Goal: Transaction & Acquisition: Register for event/course

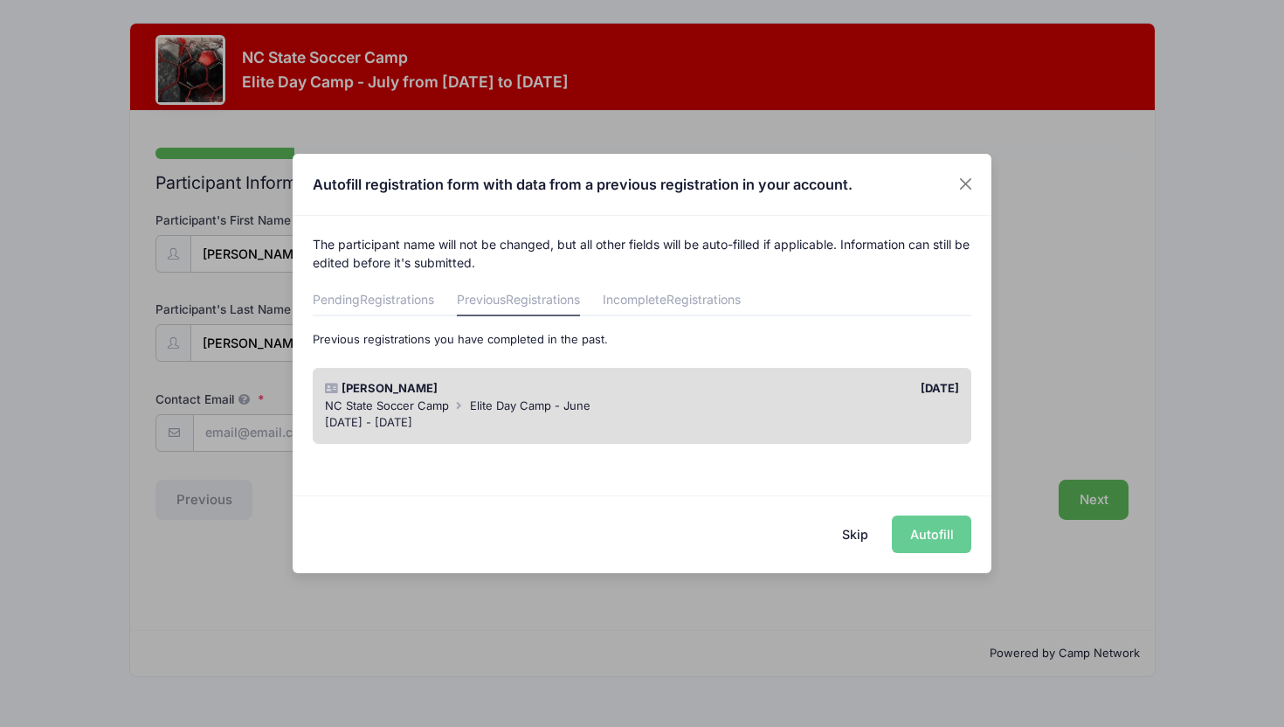
click at [816, 414] on div "[DATE] - [DATE]" at bounding box center [642, 422] width 635 height 17
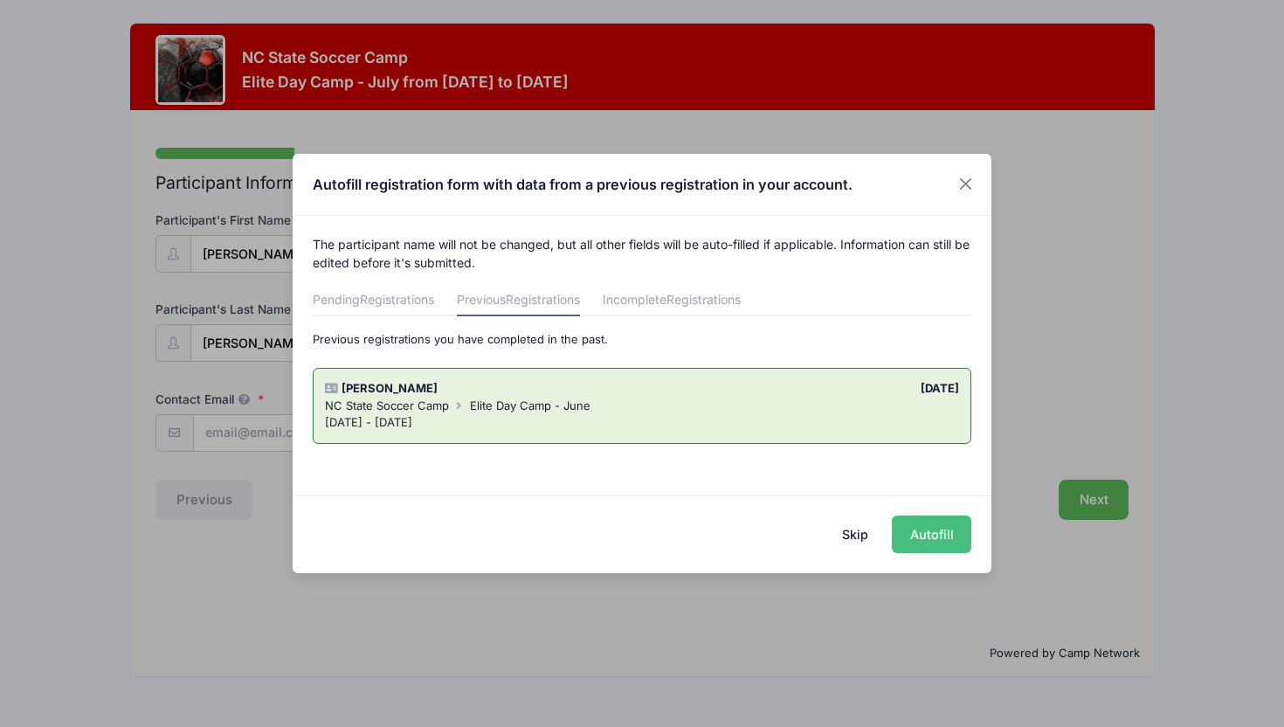
click at [939, 545] on button "Autofill" at bounding box center [932, 535] width 80 height 38
type input "[EMAIL_ADDRESS][DOMAIN_NAME]"
type input "[DATE]"
type input "[STREET_ADDRESS]"
type input "[GEOGRAPHIC_DATA]"
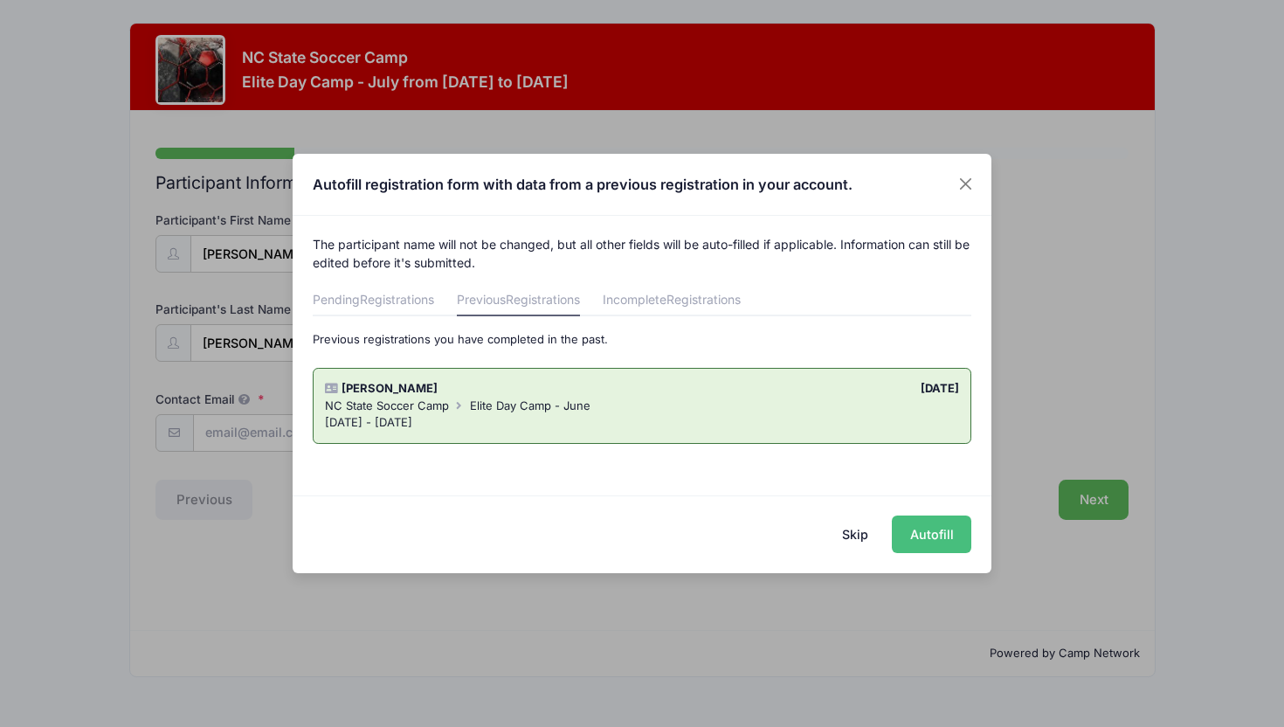
select select "NC"
type input "27615"
select select "YES"
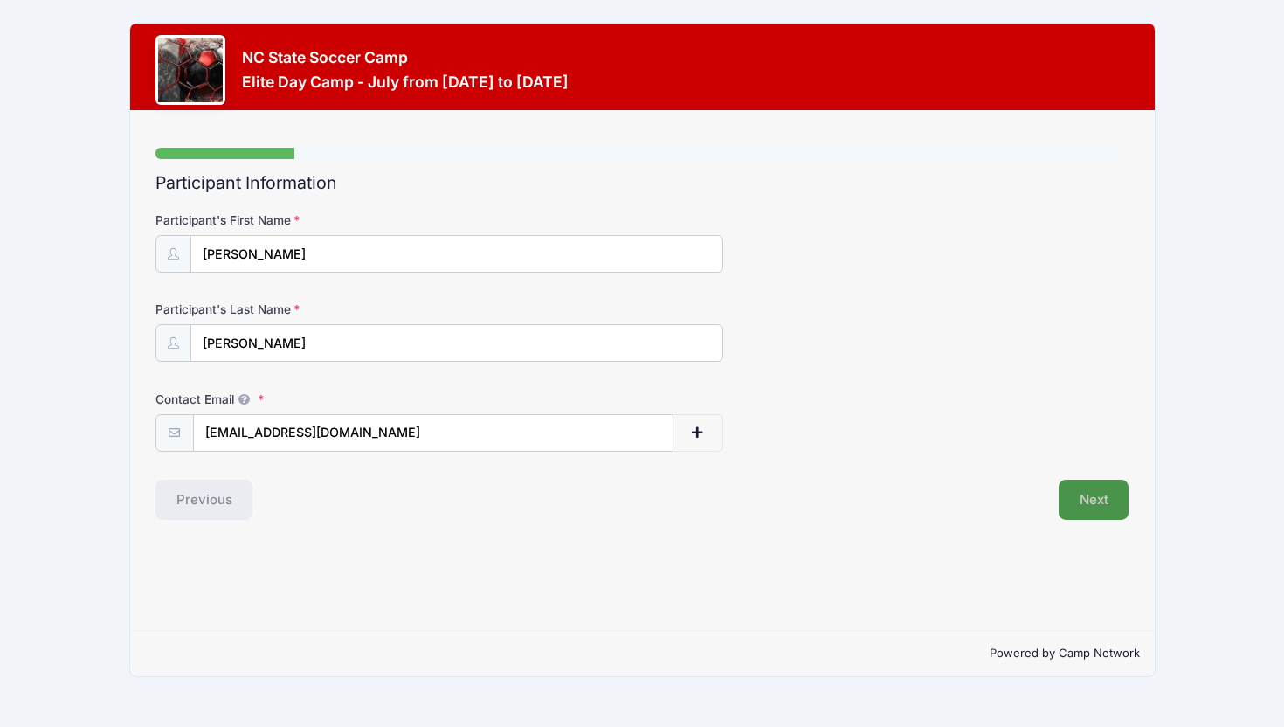
click at [1085, 512] on button "Next" at bounding box center [1094, 500] width 71 height 40
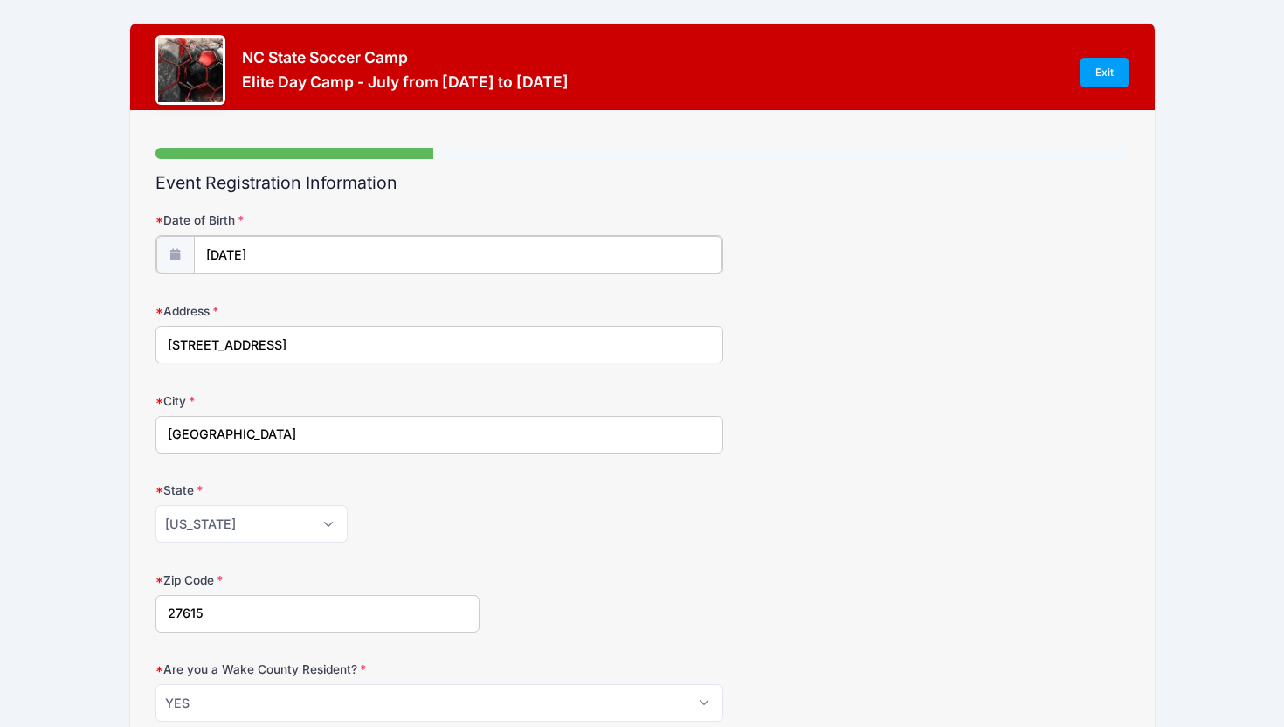
type input "2015"
click at [230, 255] on input "08/18/2015" at bounding box center [458, 255] width 529 height 38
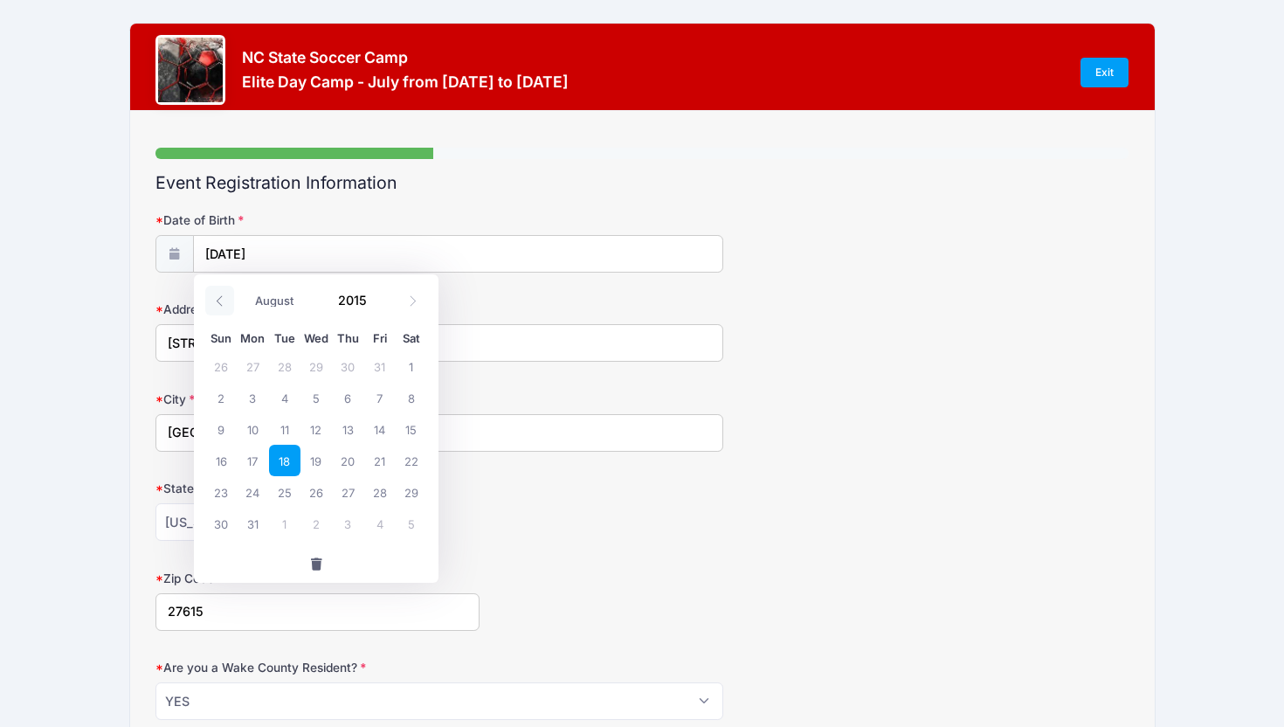
click at [218, 301] on icon at bounding box center [219, 300] width 11 height 11
click at [416, 305] on icon at bounding box center [412, 300] width 11 height 11
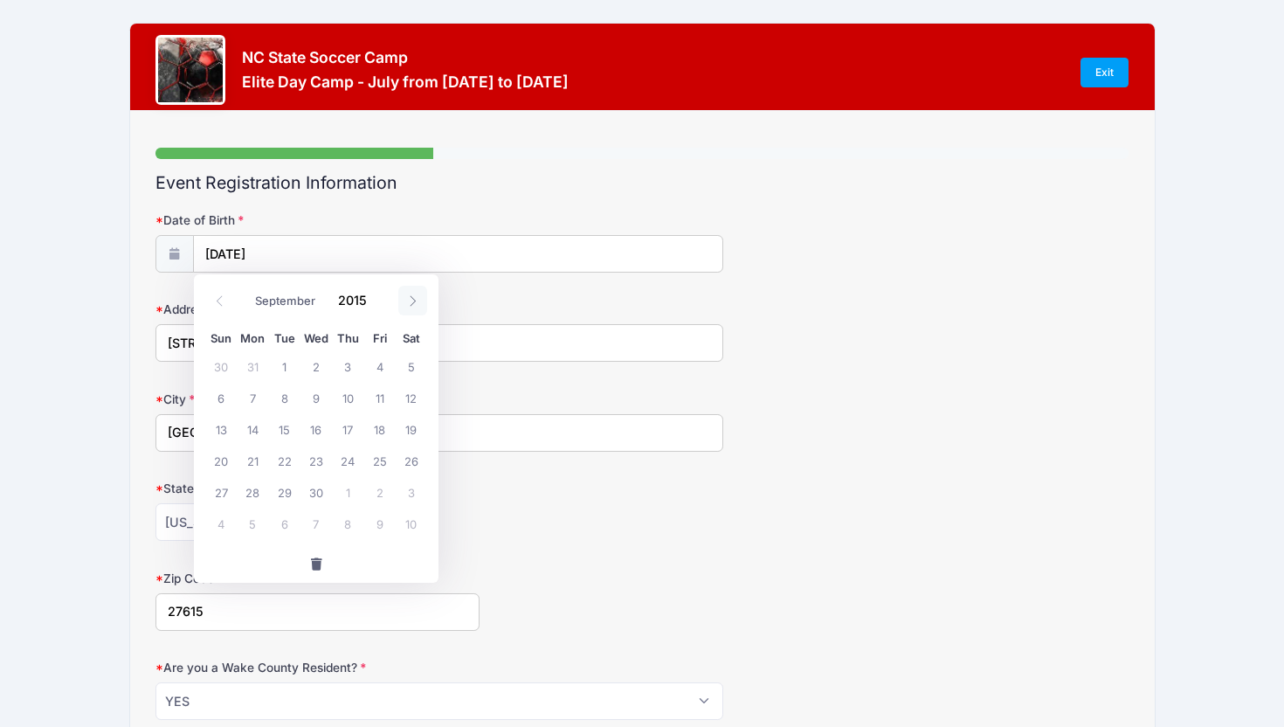
click at [416, 305] on icon at bounding box center [412, 300] width 11 height 11
click at [412, 303] on icon at bounding box center [412, 300] width 11 height 11
select select "10"
click at [216, 395] on span "8" at bounding box center [220, 397] width 31 height 31
type input "11/08/2015"
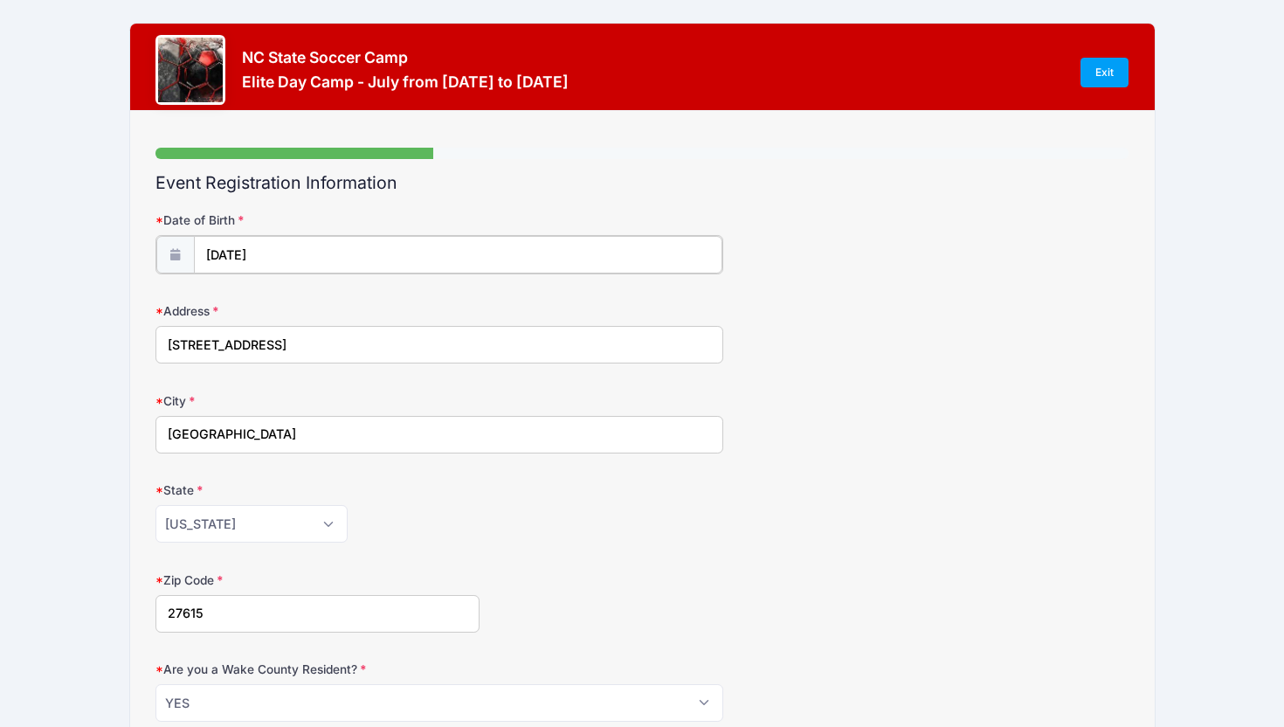
click at [281, 250] on input "11/08/2015" at bounding box center [458, 255] width 529 height 38
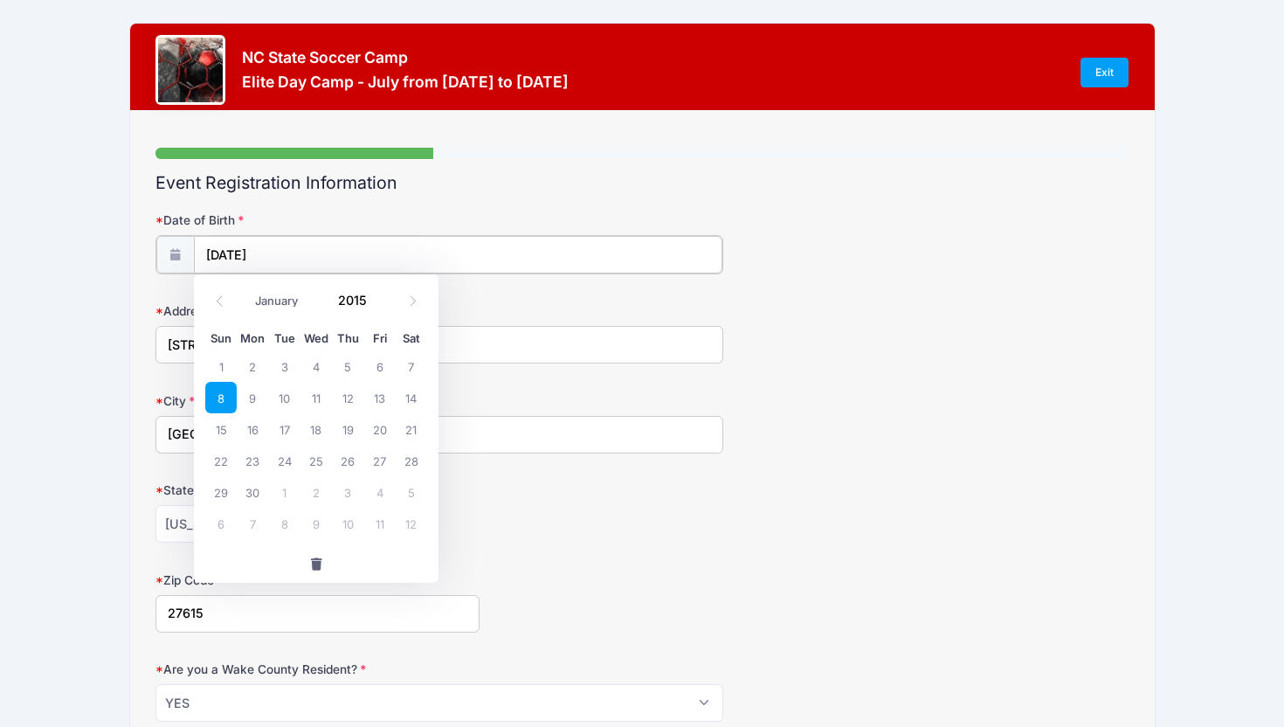
click at [288, 250] on input "11/08/2015" at bounding box center [458, 255] width 529 height 38
click at [370, 305] on input "2015" at bounding box center [357, 300] width 57 height 26
click at [375, 294] on span at bounding box center [380, 293] width 12 height 13
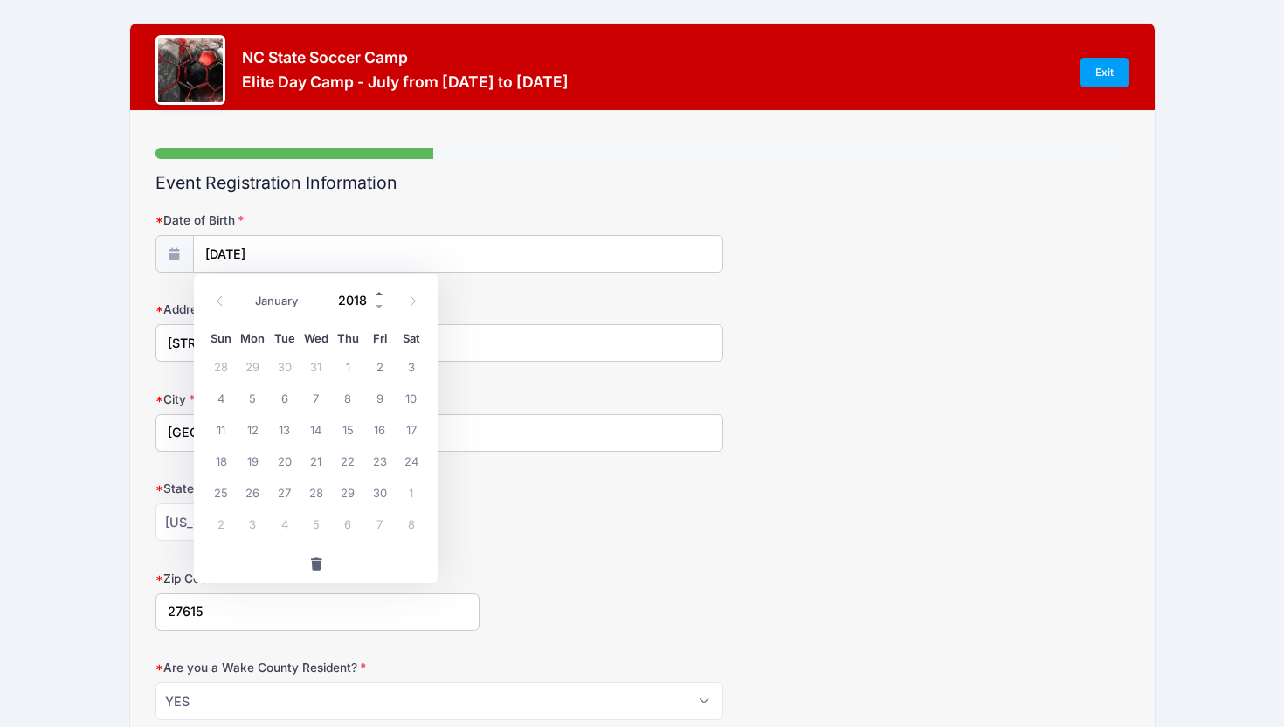
click at [375, 294] on span at bounding box center [380, 293] width 12 height 13
click at [378, 306] on span at bounding box center [380, 306] width 12 height 13
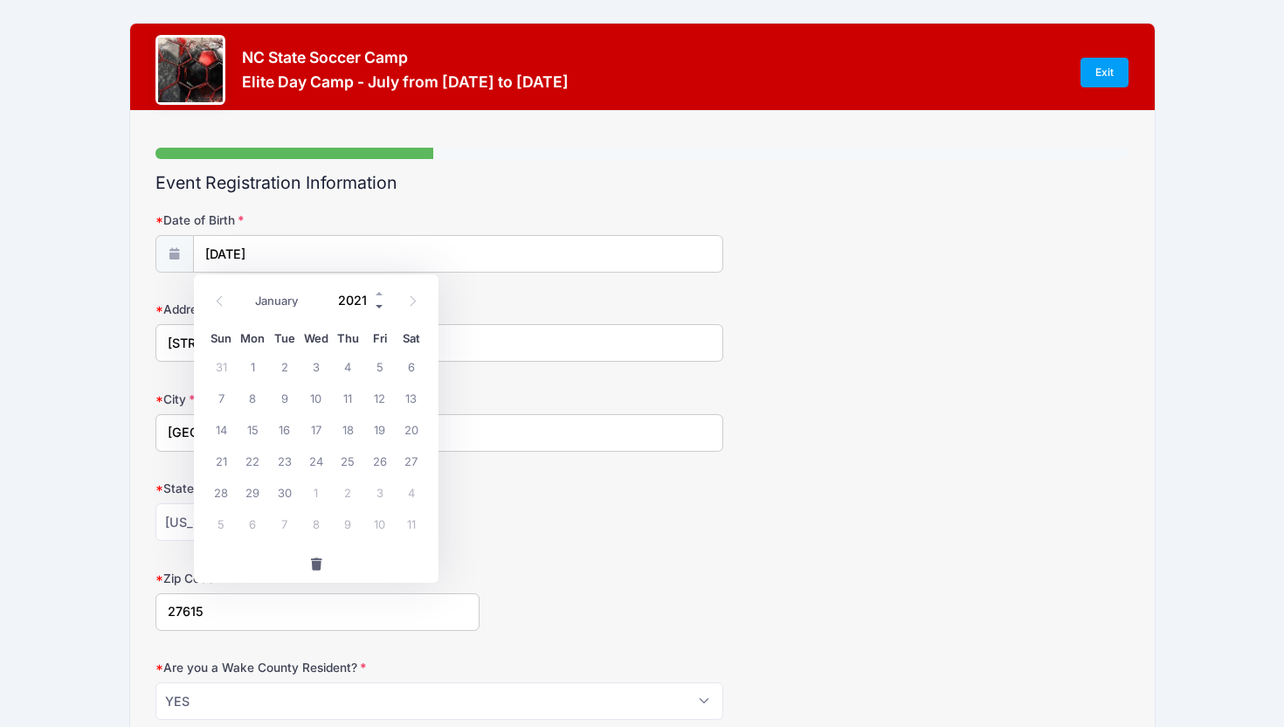
click at [378, 306] on span at bounding box center [380, 306] width 12 height 13
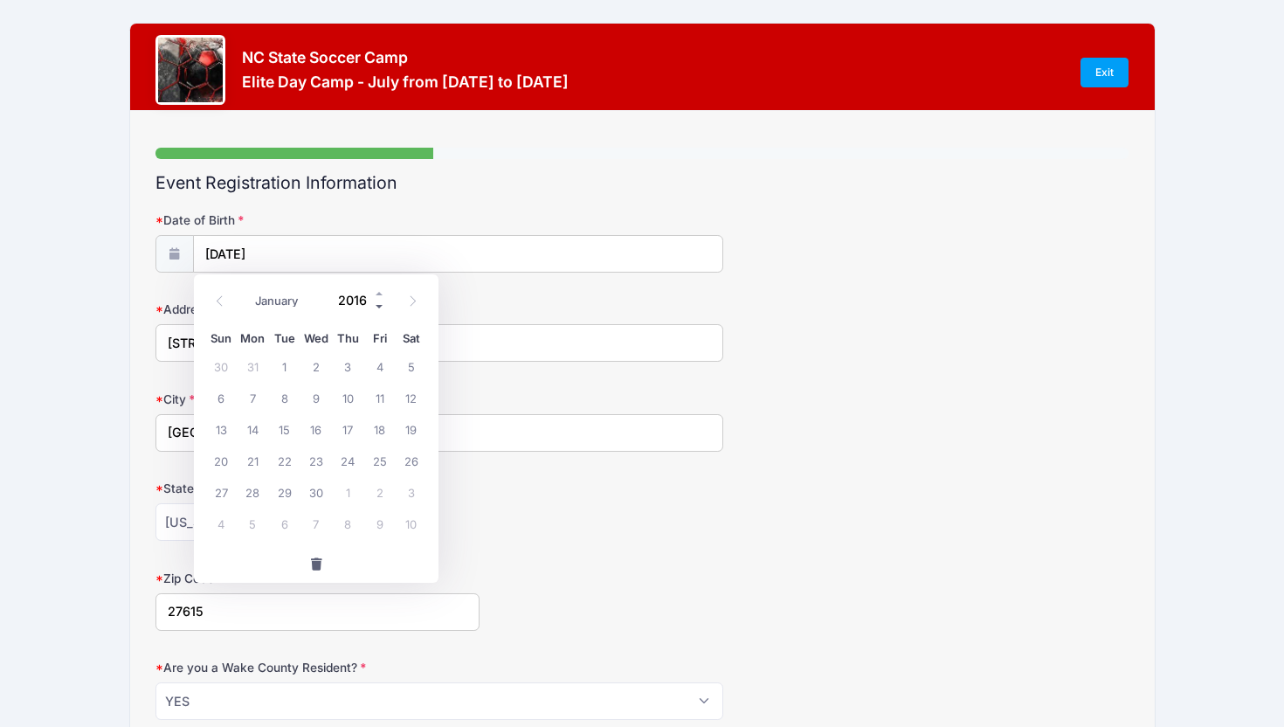
click at [378, 306] on span at bounding box center [380, 306] width 12 height 13
type input "2013"
click at [502, 541] on form "Date of Birth 11/08/2015 Address 1225 Briar Patch Lane City Raleigh State Alaba…" at bounding box center [643, 629] width 974 height 837
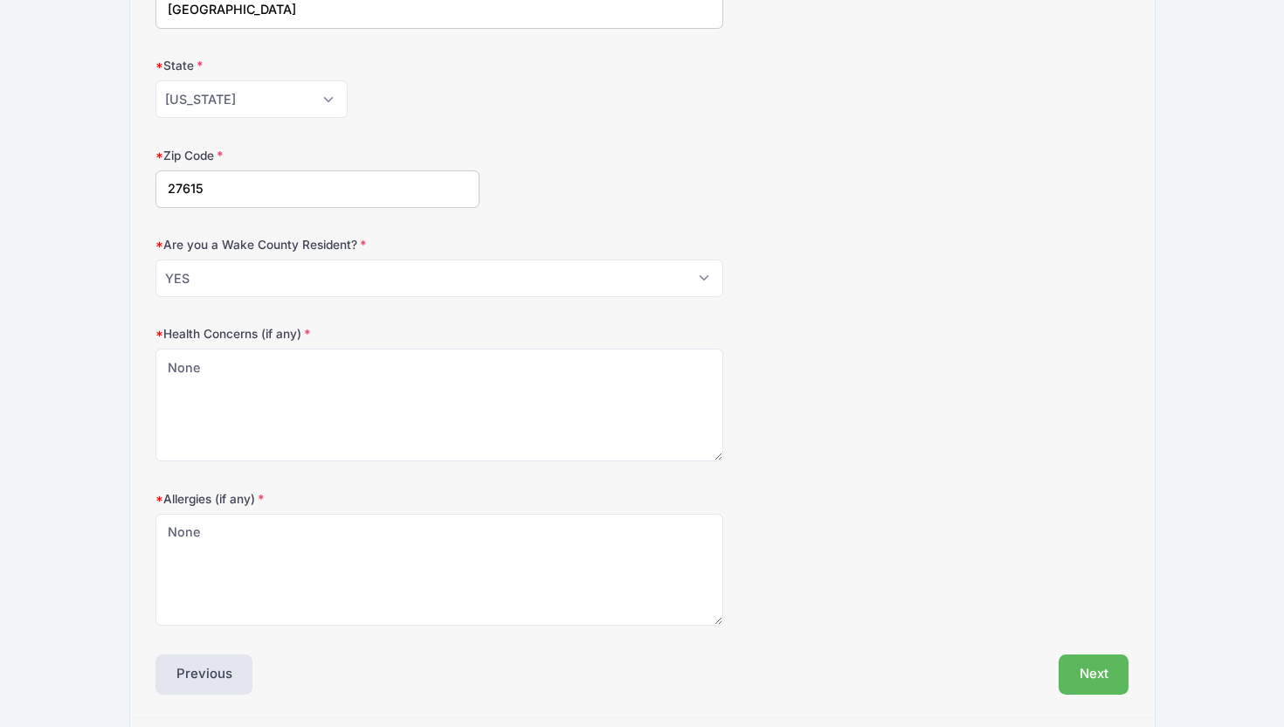
scroll to position [482, 0]
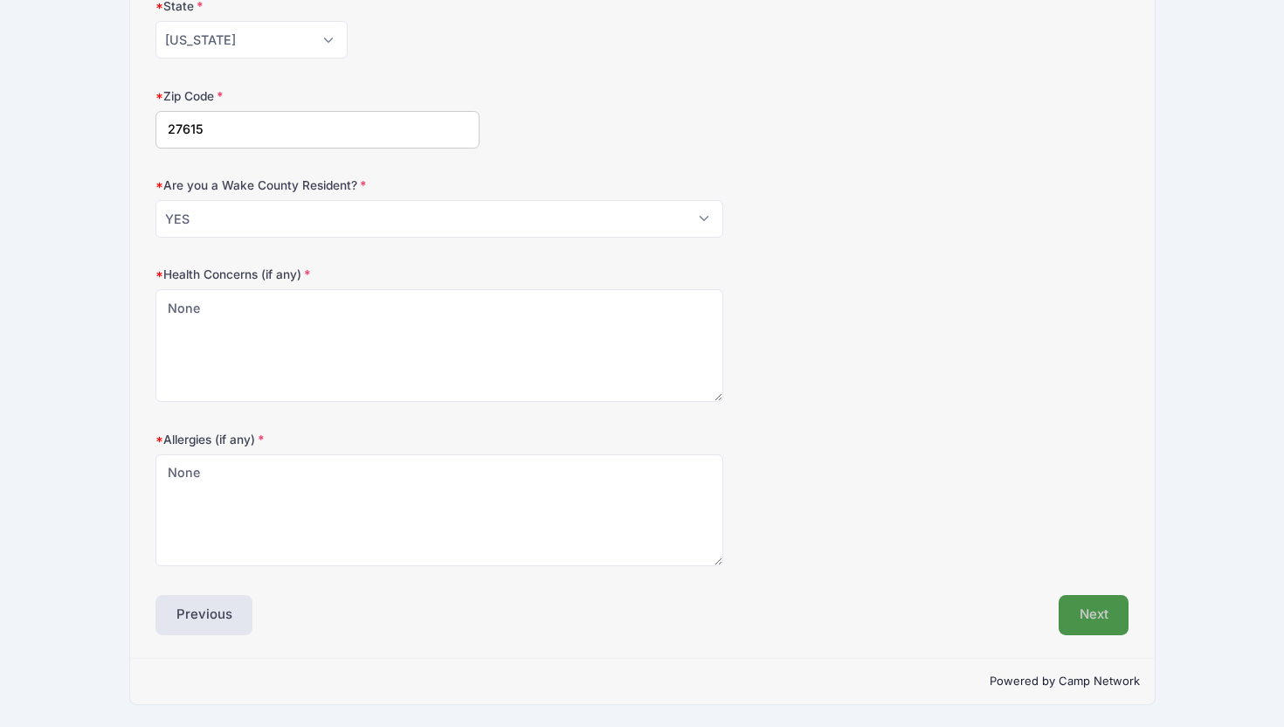
click at [1092, 624] on button "Next" at bounding box center [1094, 615] width 71 height 40
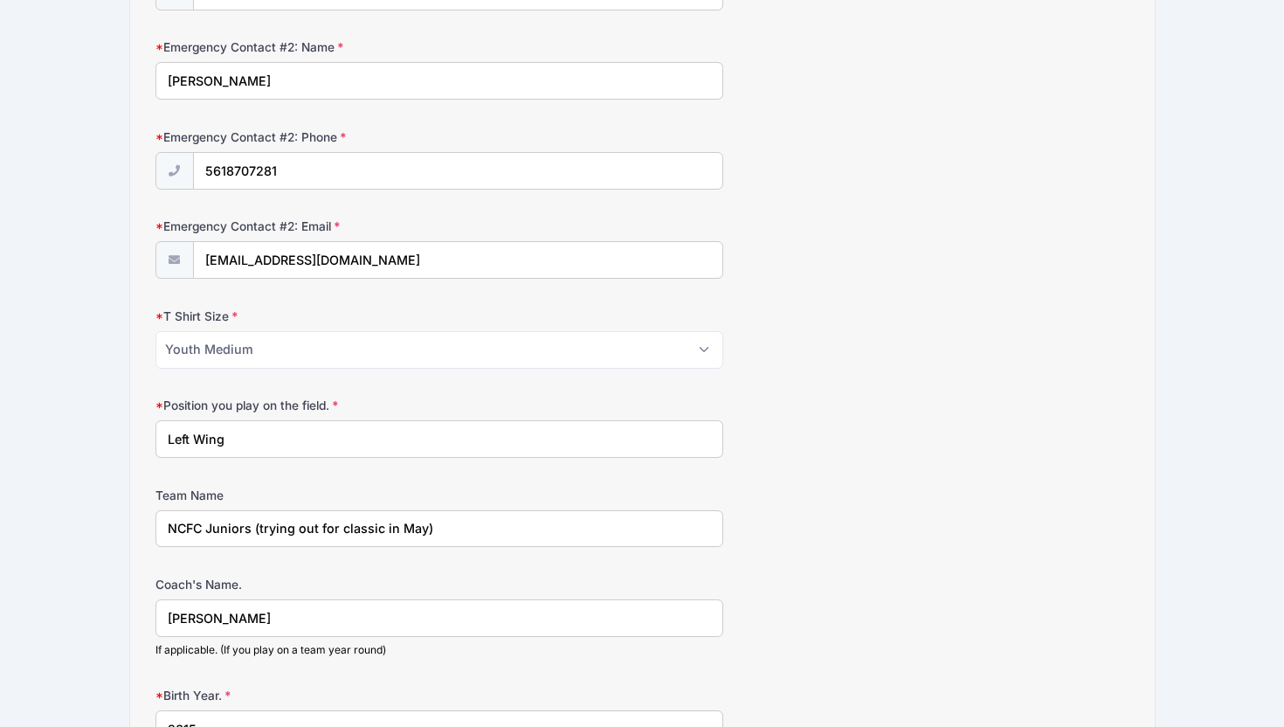
scroll to position [710, 0]
click at [384, 449] on input "Left Wing" at bounding box center [440, 438] width 568 height 38
drag, startPoint x: 237, startPoint y: 438, endPoint x: 148, endPoint y: 429, distance: 89.6
click at [148, 429] on div "Step 3 /7 Step 1 Step 2 Step 3 Step 4 Policies Extra Items Summary Participant …" at bounding box center [642, 275] width 1025 height 1749
type input "Midfield"
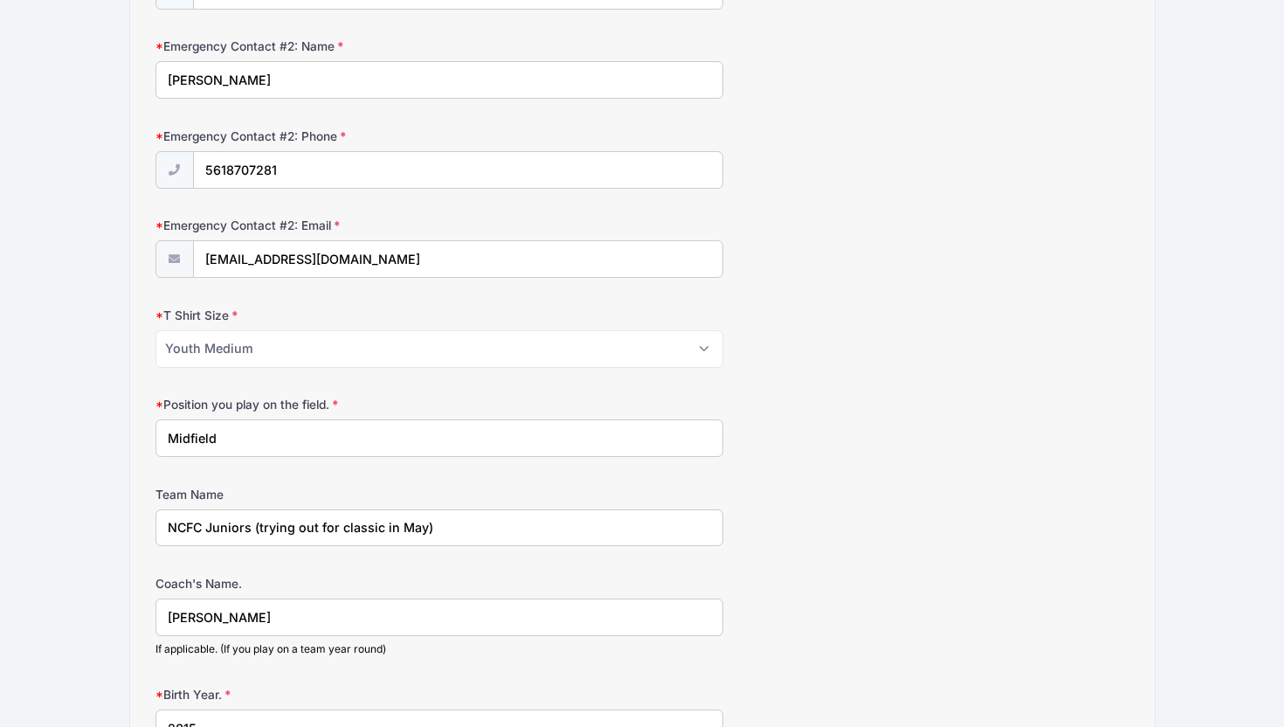
drag, startPoint x: 442, startPoint y: 537, endPoint x: 197, endPoint y: 534, distance: 244.7
click at [197, 534] on input "NCFC Juniors (trying out for classic in May)" at bounding box center [440, 528] width 568 height 38
type input "N"
type input "NPL (@ NCFC)"
drag, startPoint x: 287, startPoint y: 625, endPoint x: 137, endPoint y: 624, distance: 149.4
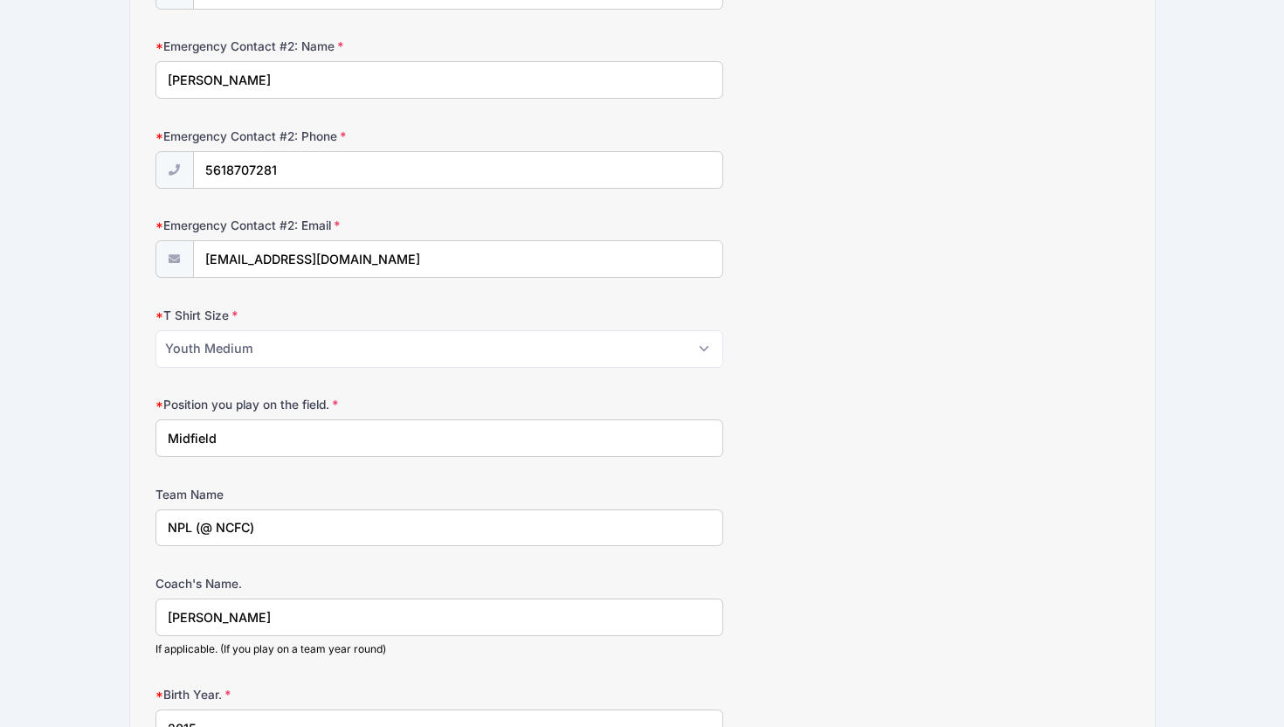
click at [137, 624] on div "Step 3 /7 Step 1 Step 2 Step 3 Step 4 Policies Extra Items Summary Participant …" at bounding box center [642, 275] width 1025 height 1749
type input "Nathaniel Scere"
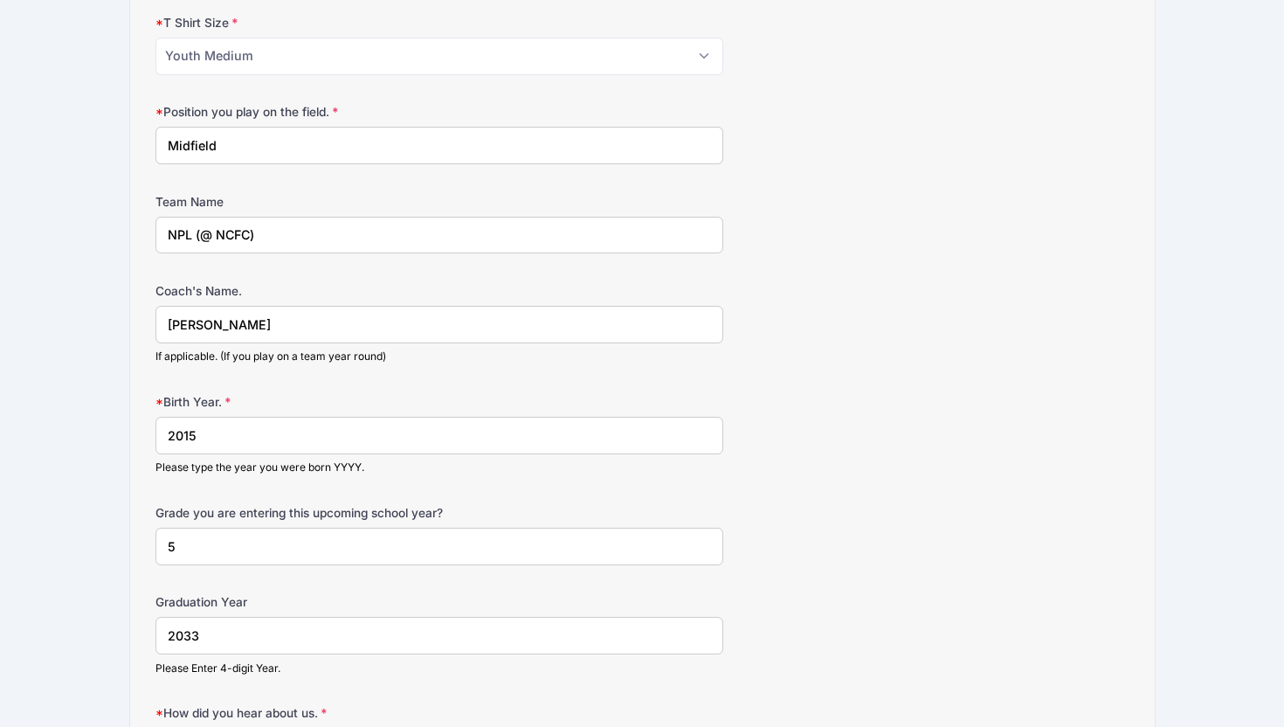
scroll to position [1011, 0]
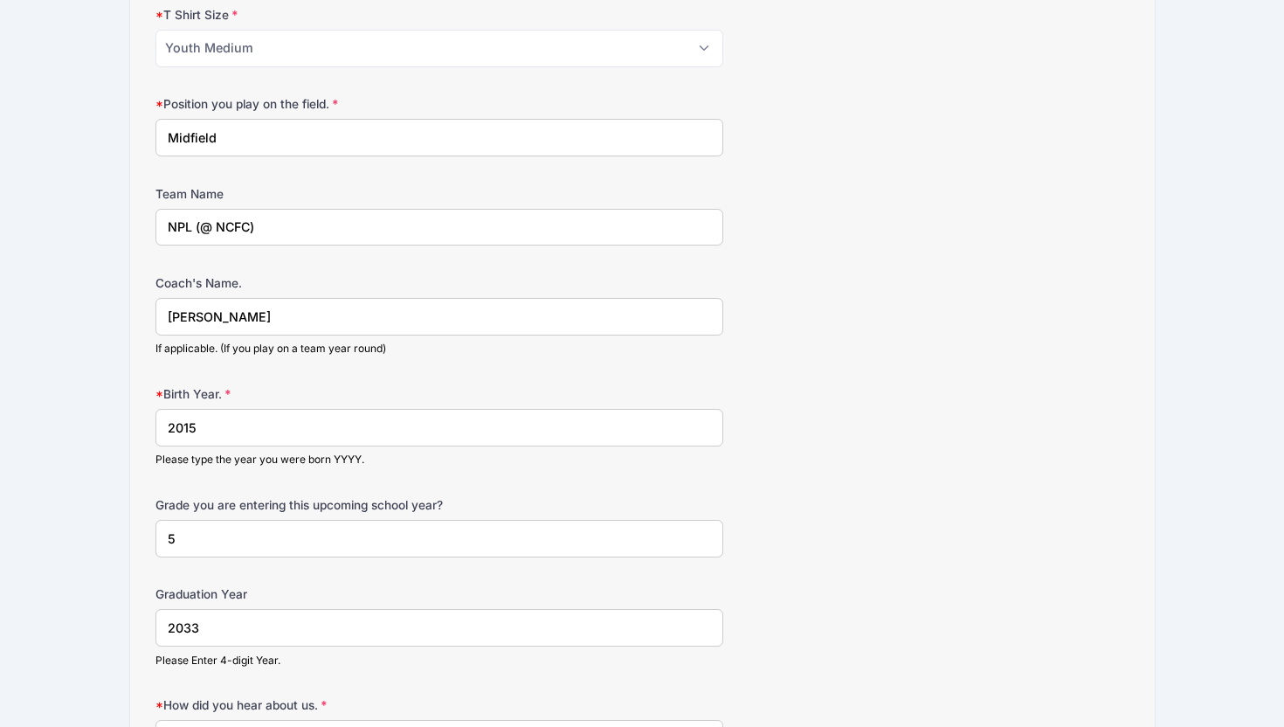
click at [206, 426] on input "2015" at bounding box center [440, 428] width 568 height 38
type input "2013"
click at [191, 537] on input "5" at bounding box center [440, 539] width 568 height 38
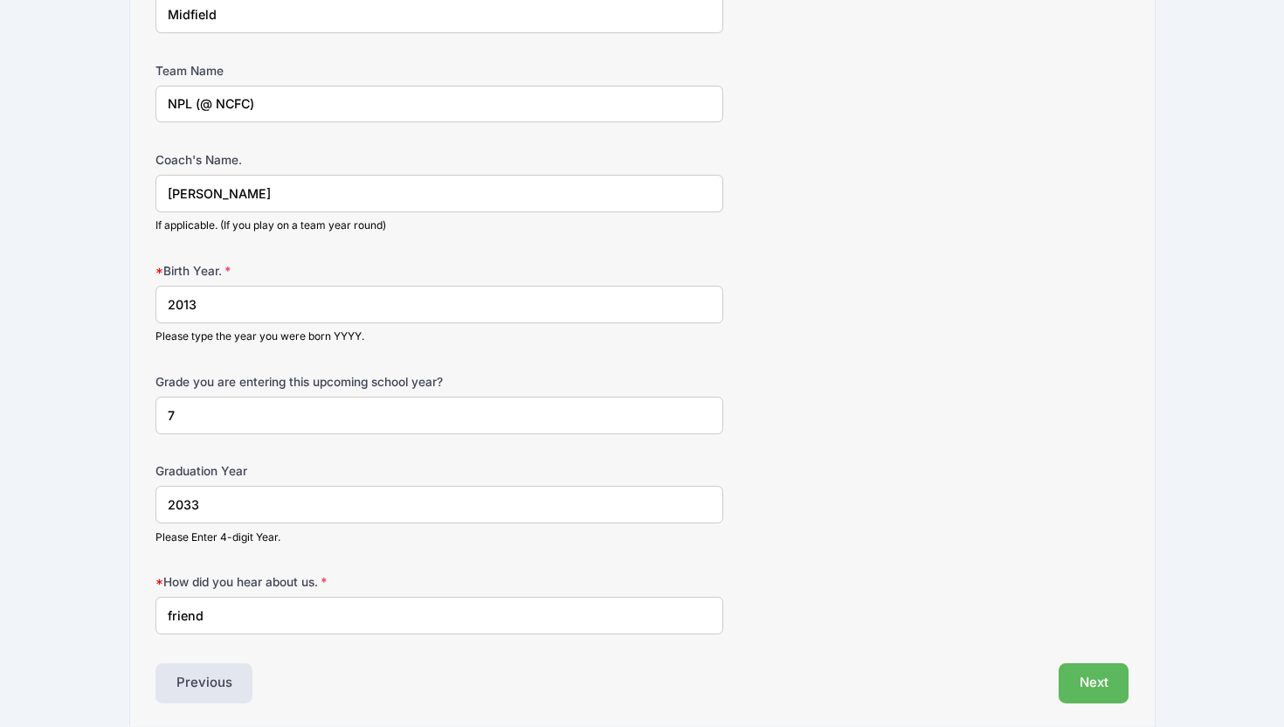
scroll to position [1202, 0]
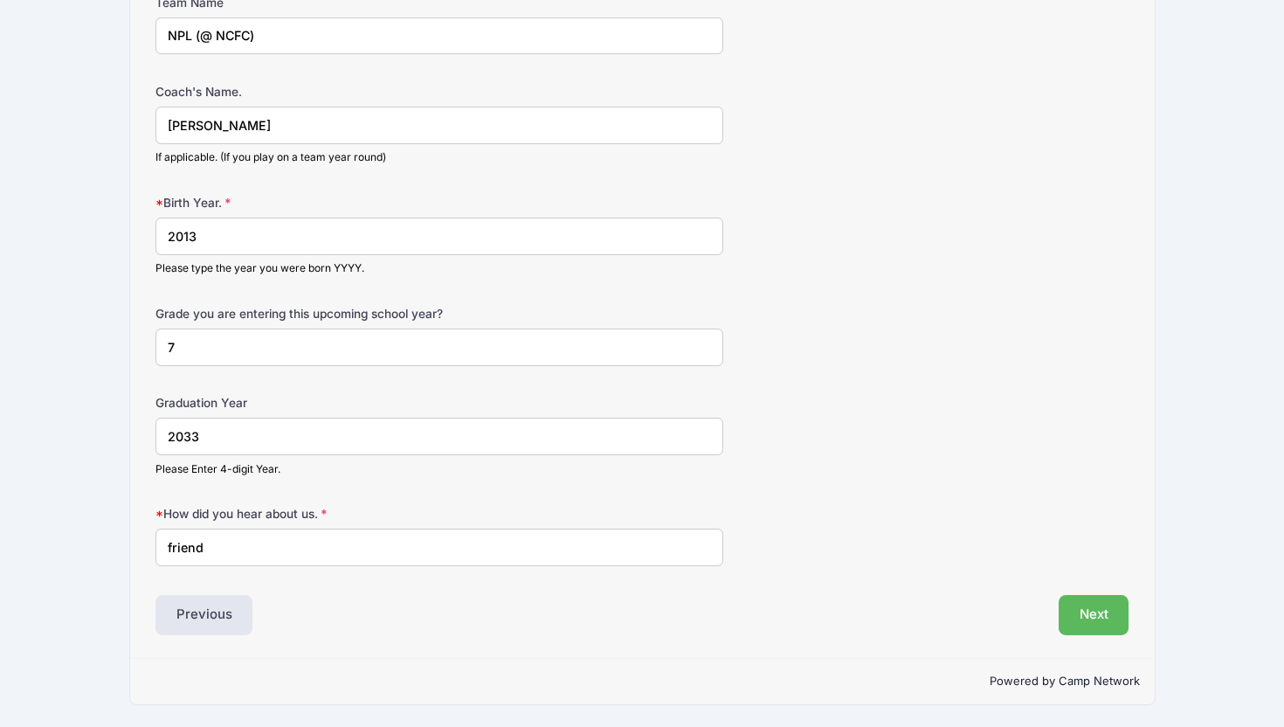
type input "7"
click at [217, 438] on input "2033" at bounding box center [440, 437] width 568 height 38
type input "2032"
click at [1099, 619] on button "Next" at bounding box center [1094, 615] width 71 height 40
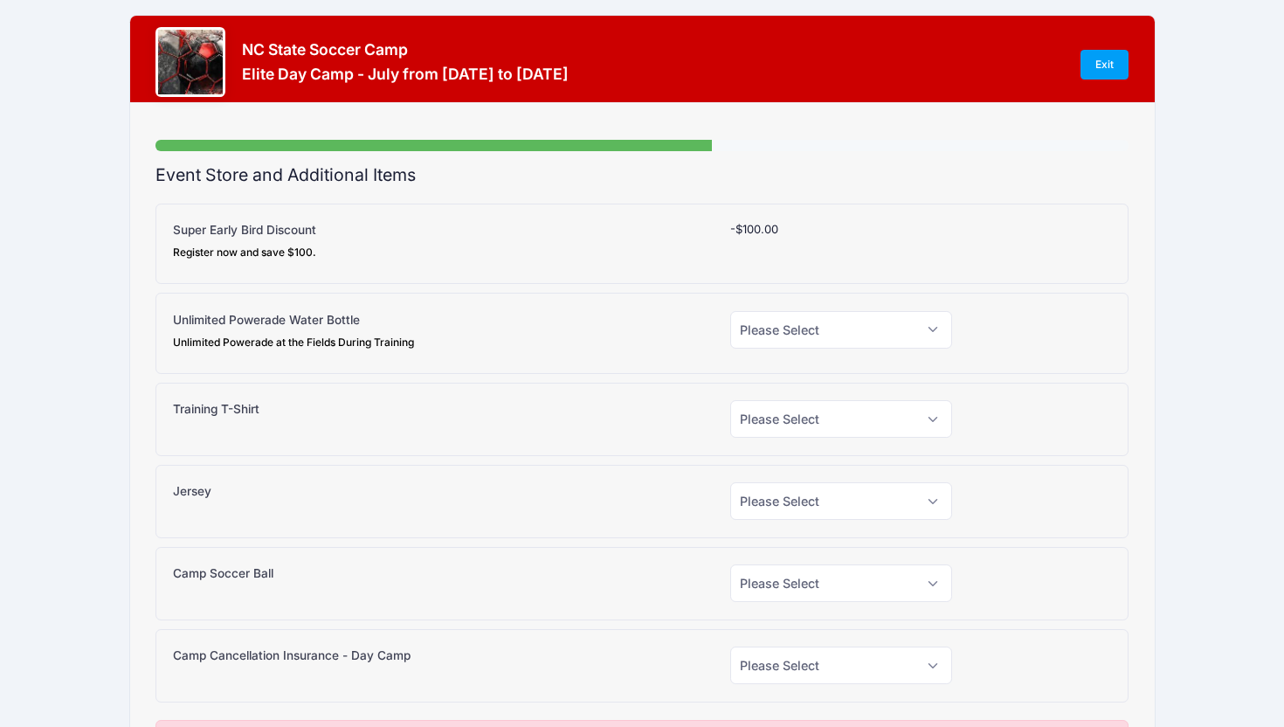
scroll to position [0, 0]
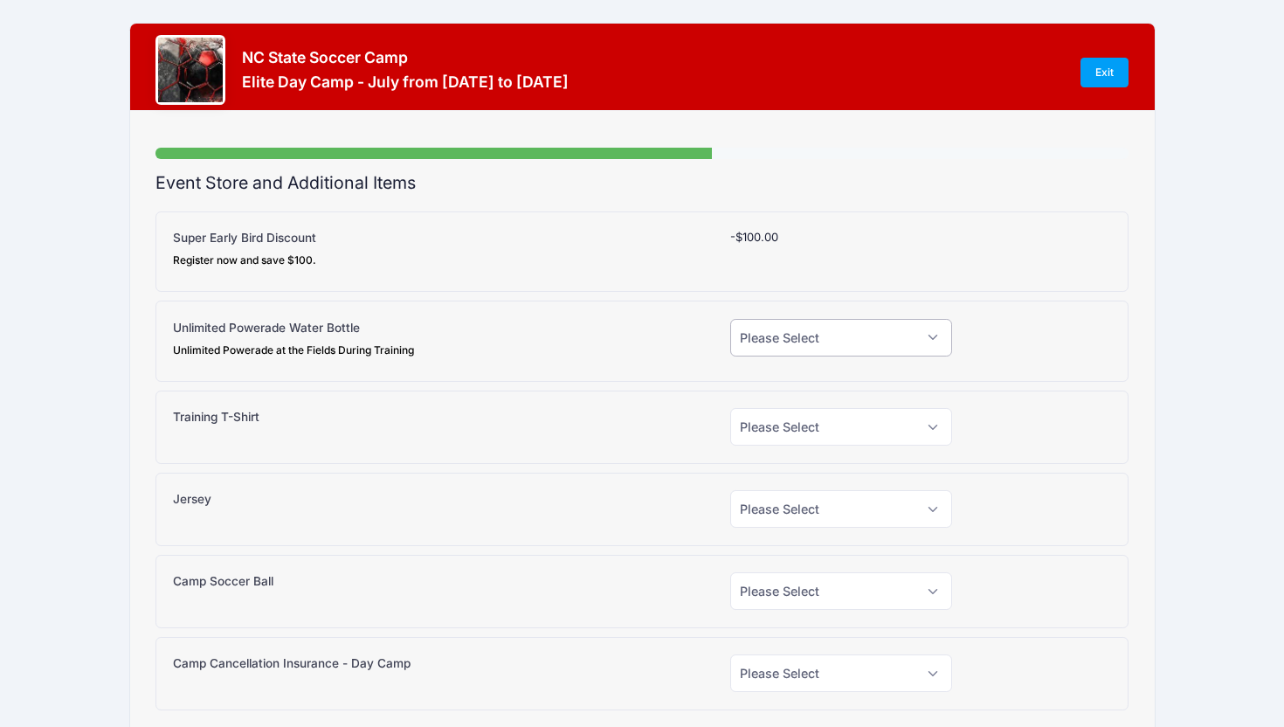
click at [774, 345] on select "Please Select Yes (+$15.00) No" at bounding box center [841, 338] width 222 height 38
select select "1"
click at [730, 319] on select "Please Select Yes (+$15.00) No" at bounding box center [841, 338] width 222 height 38
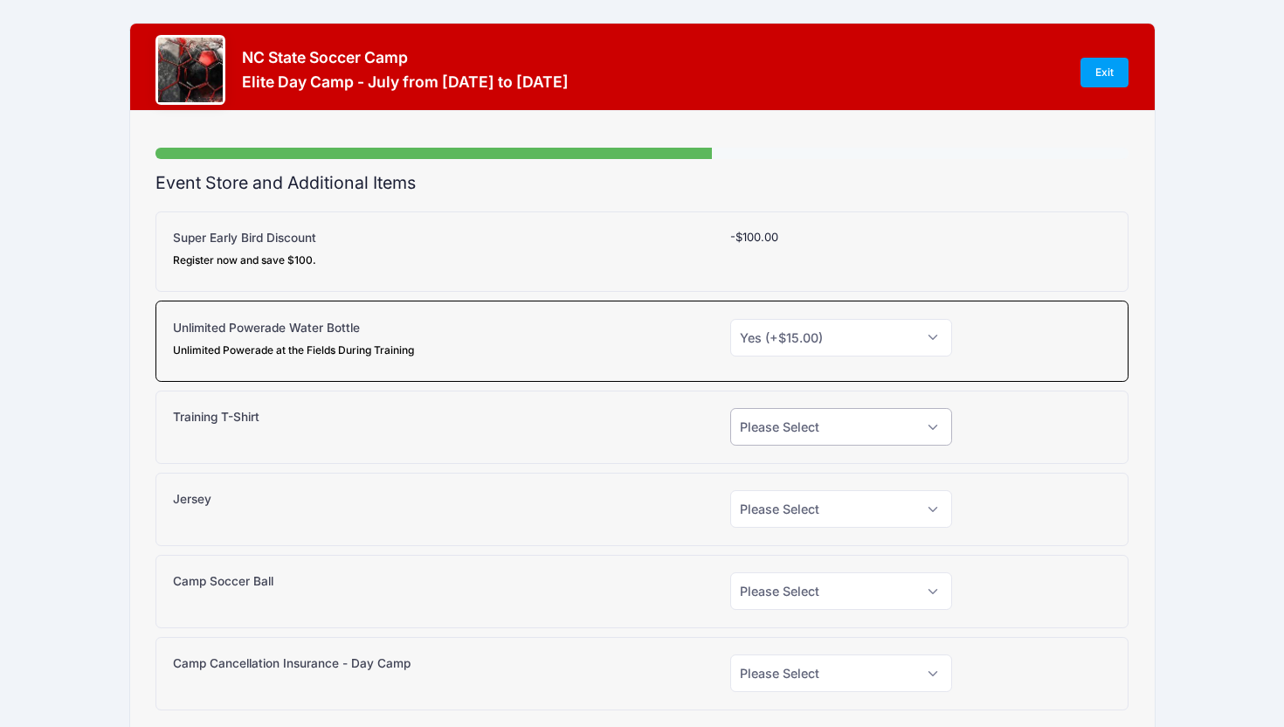
click at [761, 432] on select "Please Select Yes (+$20.00) No" at bounding box center [841, 427] width 222 height 38
select select "1"
click at [730, 408] on select "Please Select Yes (+$20.00) No" at bounding box center [841, 427] width 222 height 38
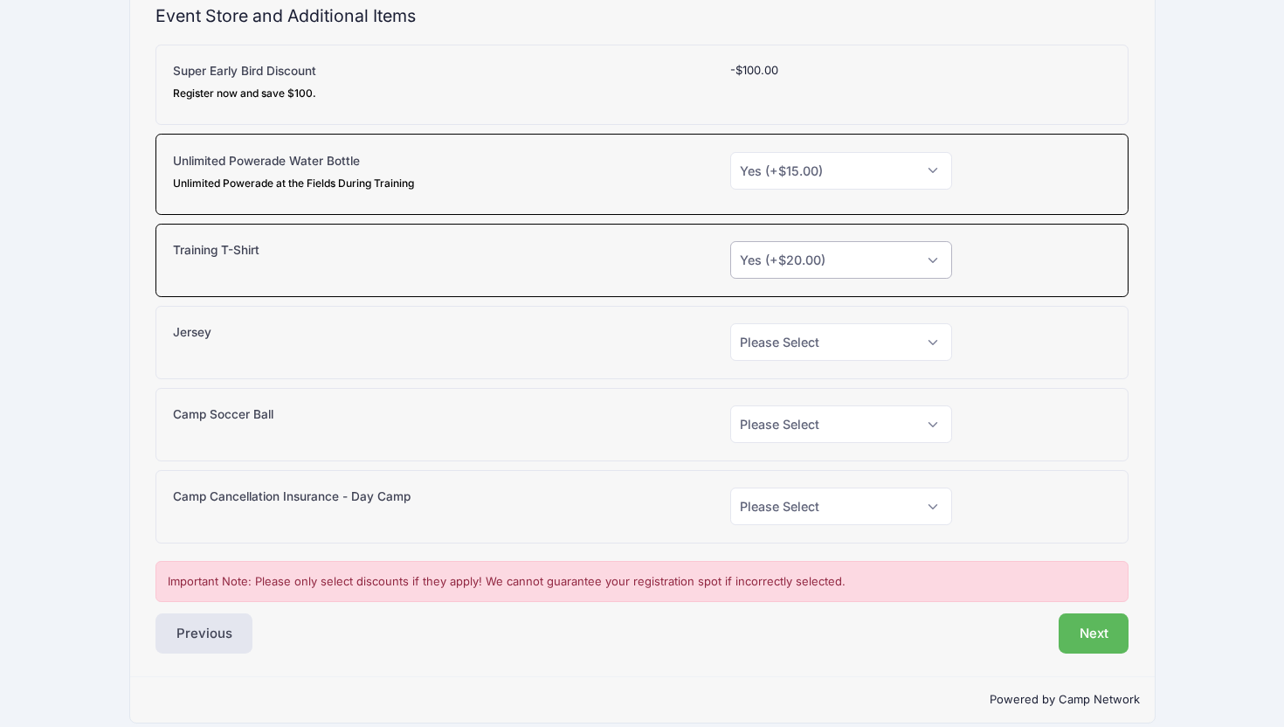
scroll to position [185, 0]
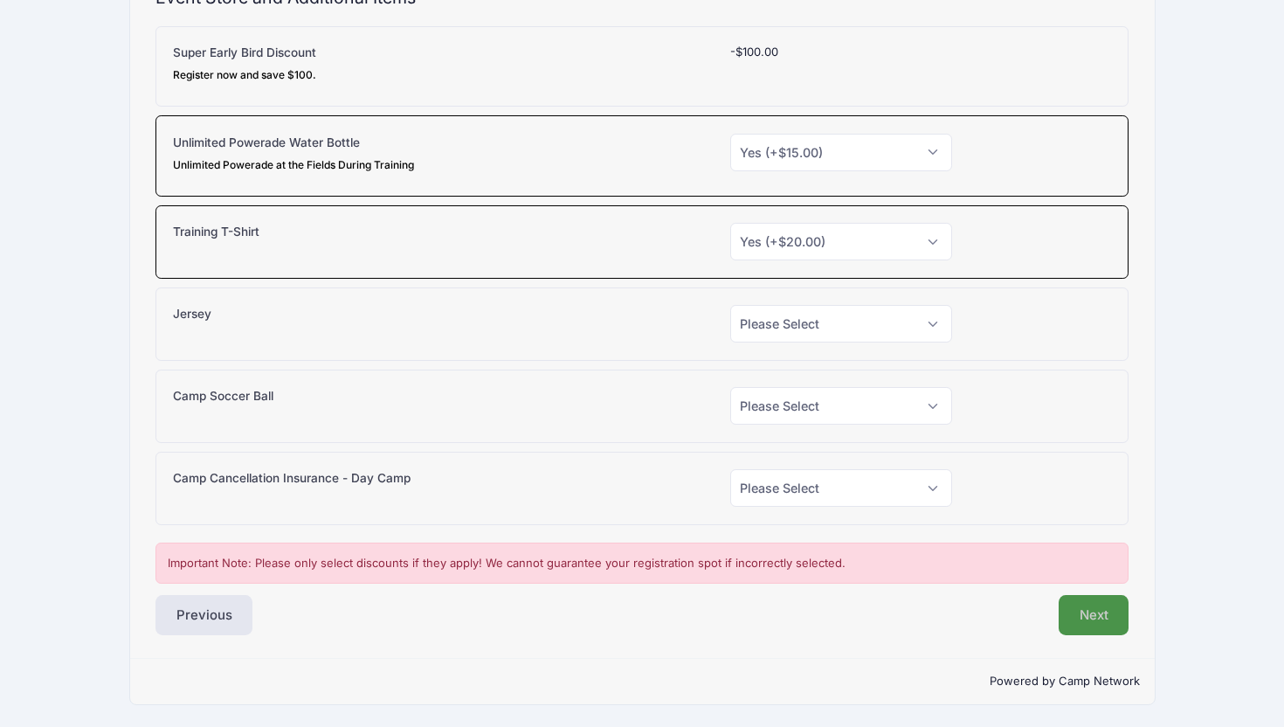
click at [1084, 606] on button "Next" at bounding box center [1094, 615] width 71 height 40
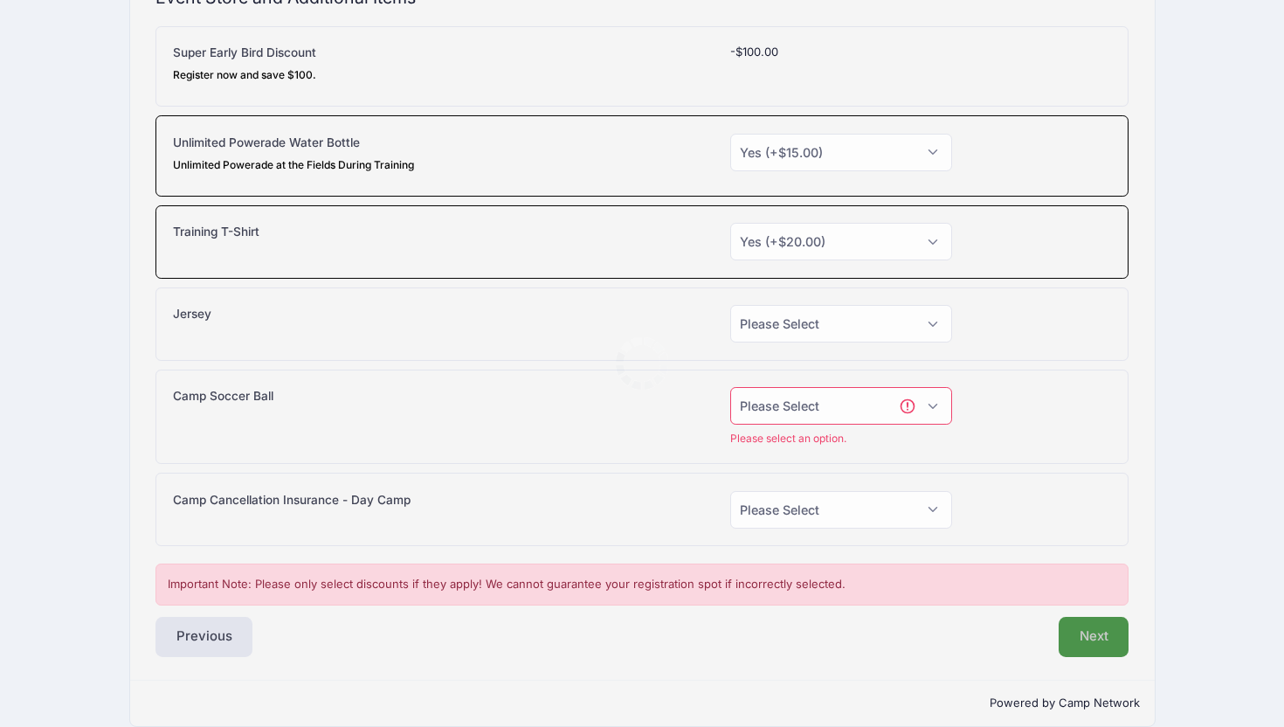
scroll to position [207, 0]
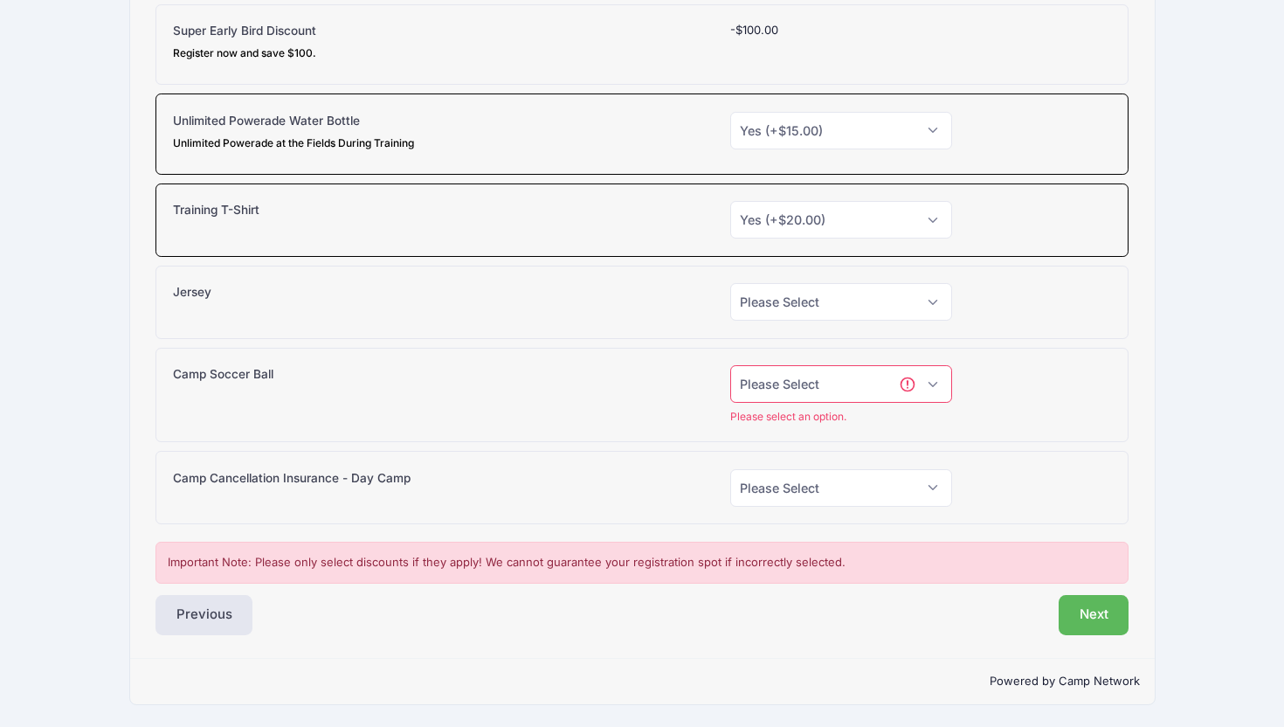
click at [793, 399] on select "Please Select Yes (+$38.00) No" at bounding box center [841, 384] width 222 height 38
select select "0"
click at [730, 386] on select "Please Select Yes (+$38.00) No" at bounding box center [841, 384] width 222 height 38
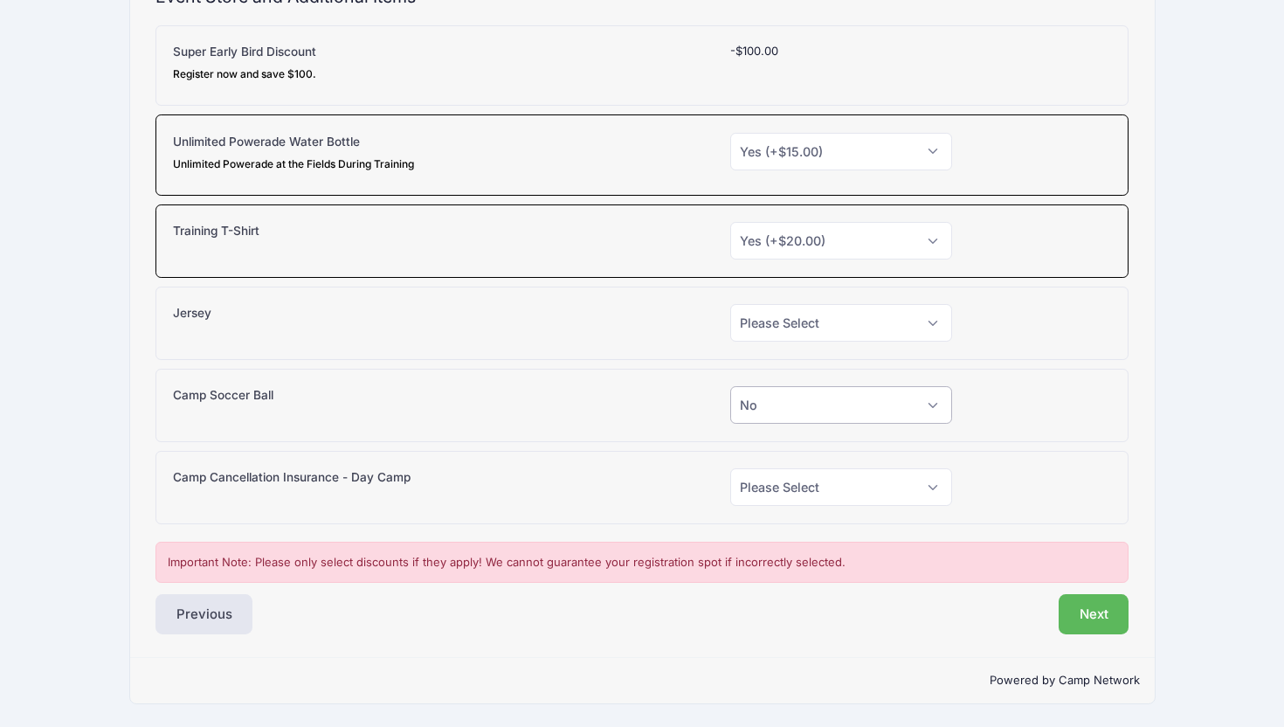
scroll to position [185, 0]
click at [778, 320] on select "Please Select Yes (+$30.00) No" at bounding box center [841, 324] width 222 height 38
select select "0"
click at [730, 305] on select "Please Select Yes (+$30.00) No" at bounding box center [841, 324] width 222 height 38
click at [772, 482] on select "Please Select Yes (+$95.00) No" at bounding box center [841, 488] width 222 height 38
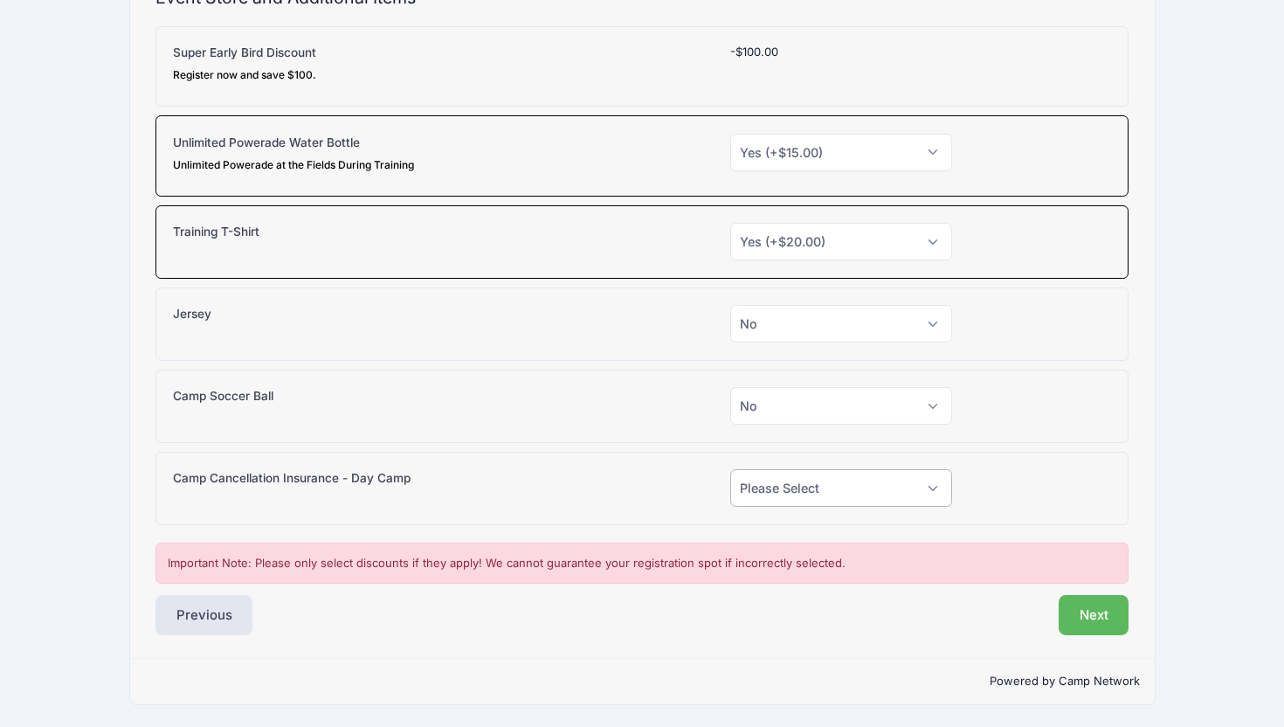
select select "0"
click at [730, 469] on select "Please Select Yes (+$95.00) No" at bounding box center [841, 488] width 222 height 38
click at [1096, 613] on button "Next" at bounding box center [1094, 615] width 71 height 40
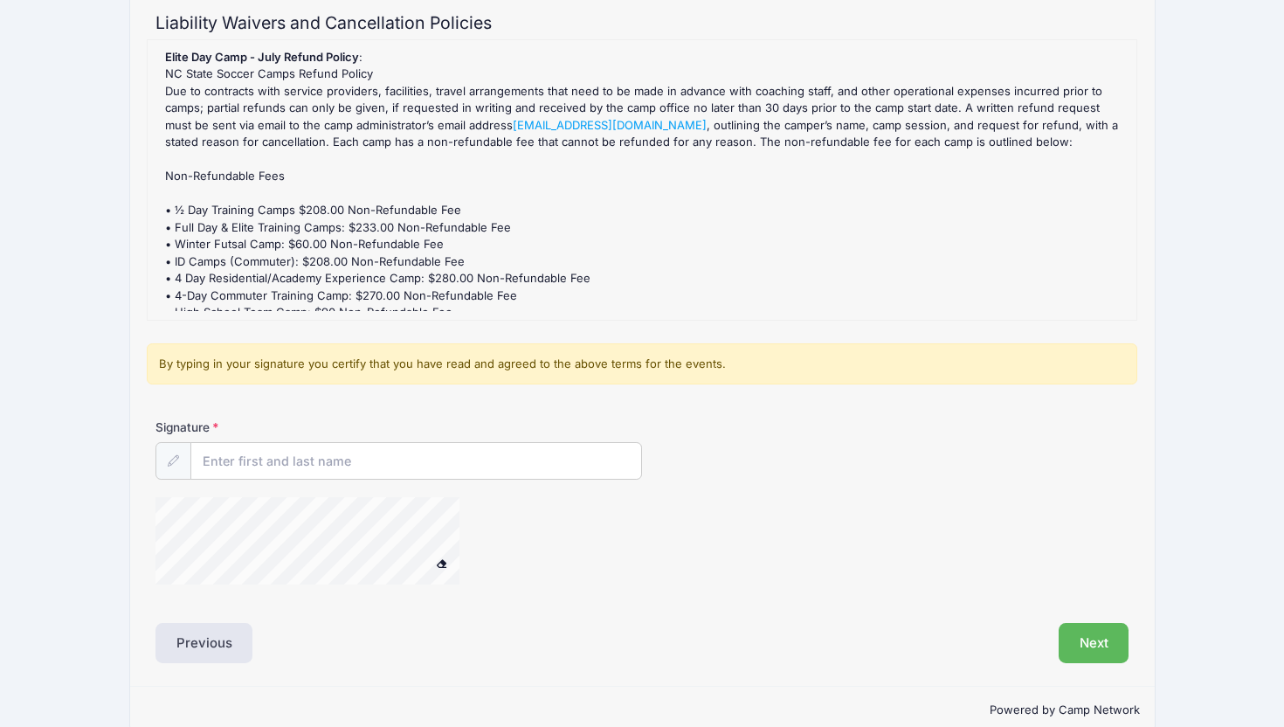
scroll to position [188, 0]
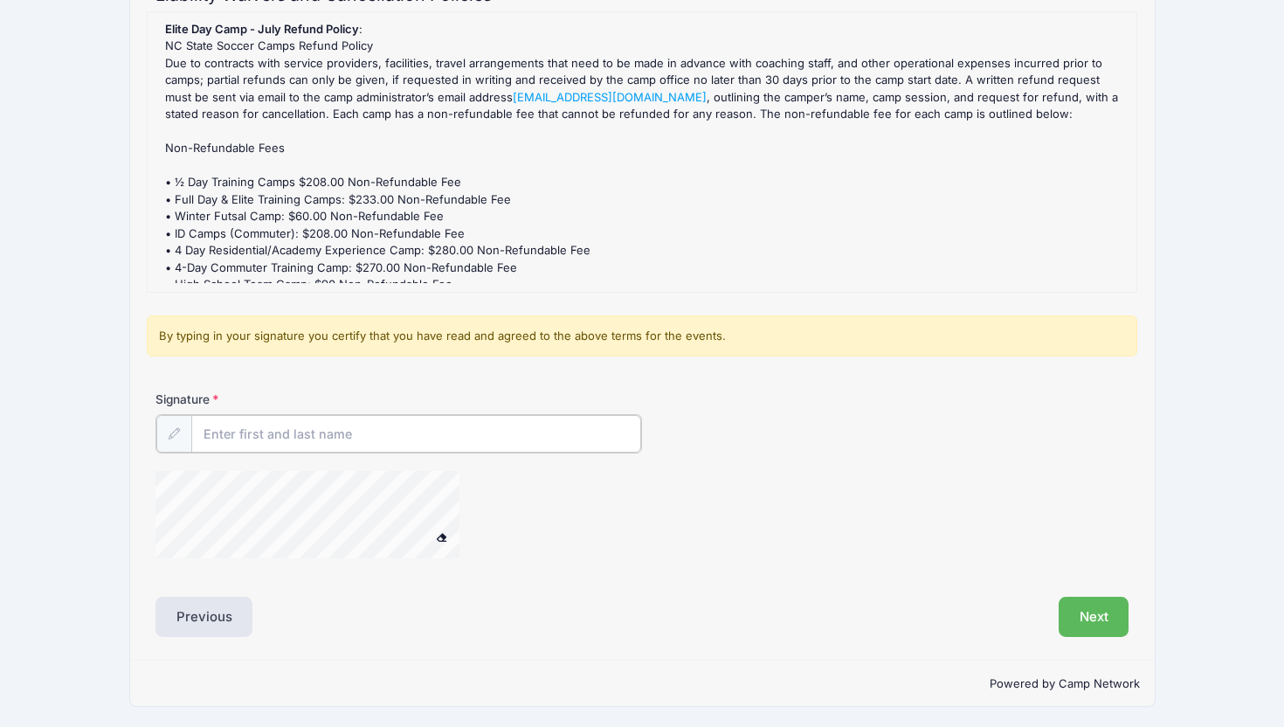
click at [456, 431] on input "Signature" at bounding box center [416, 434] width 450 height 38
type input "Meghan Pyle"
click at [1073, 617] on button "Next" at bounding box center [1094, 615] width 71 height 40
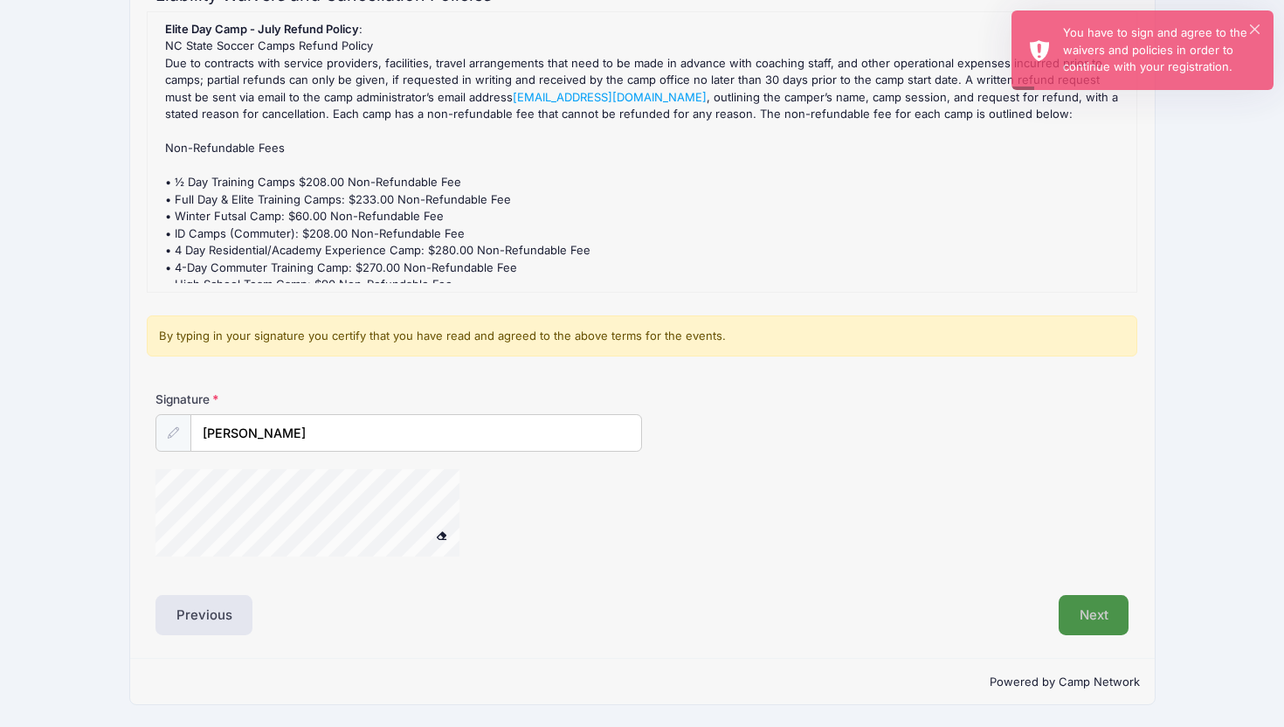
click at [1077, 612] on button "Next" at bounding box center [1094, 615] width 71 height 40
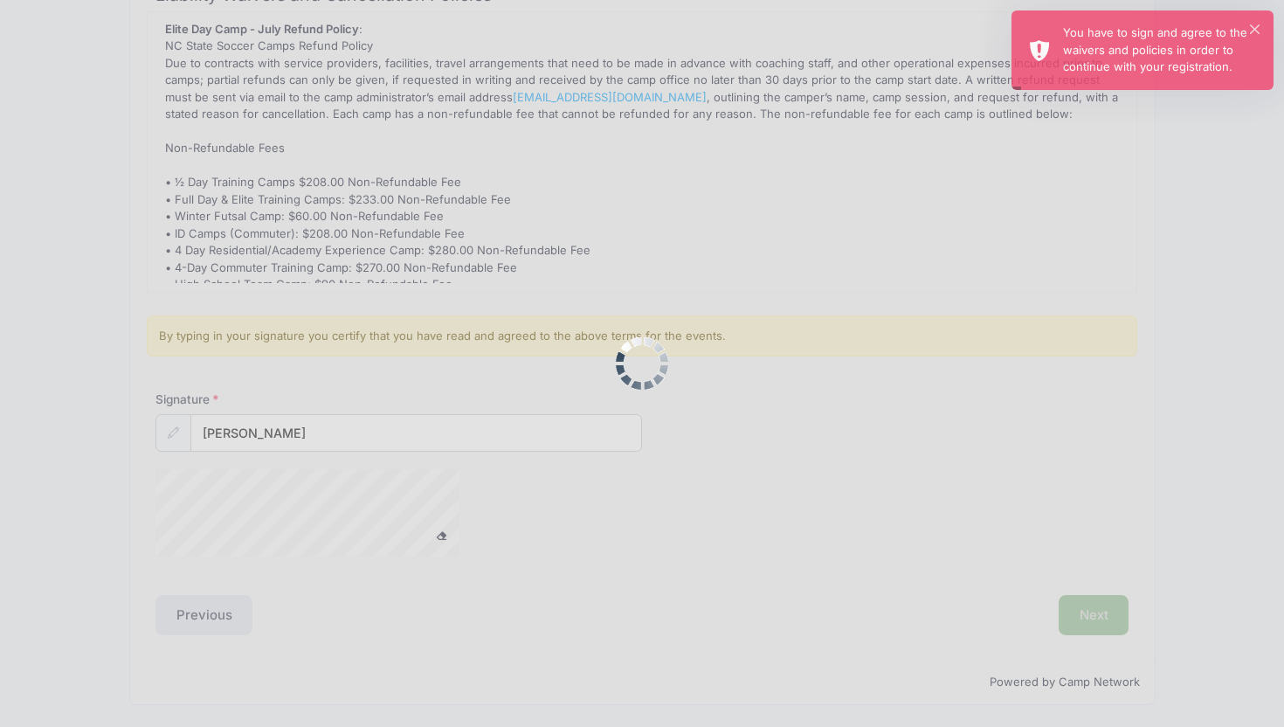
scroll to position [0, 0]
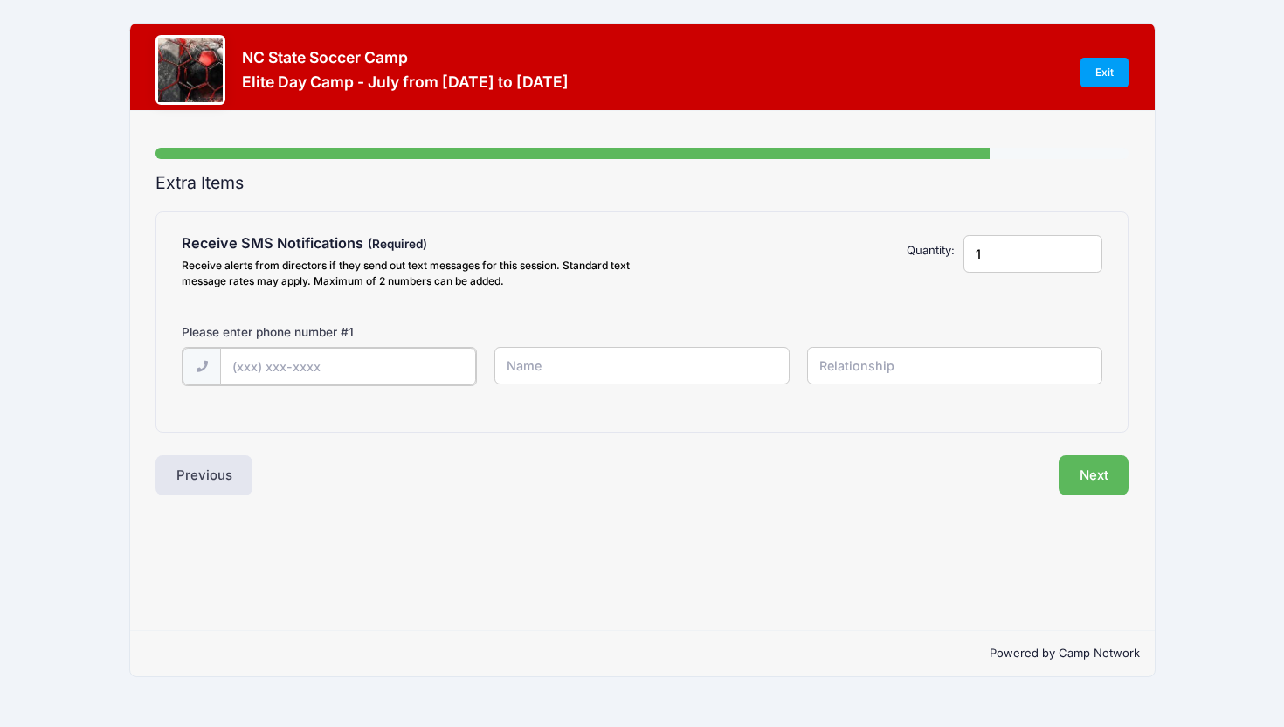
click at [399, 368] on input "text" at bounding box center [348, 367] width 256 height 38
type input "(336) 906-4018"
click at [575, 358] on input "text" at bounding box center [642, 366] width 295 height 38
type input "Meghan"
type input "mother"
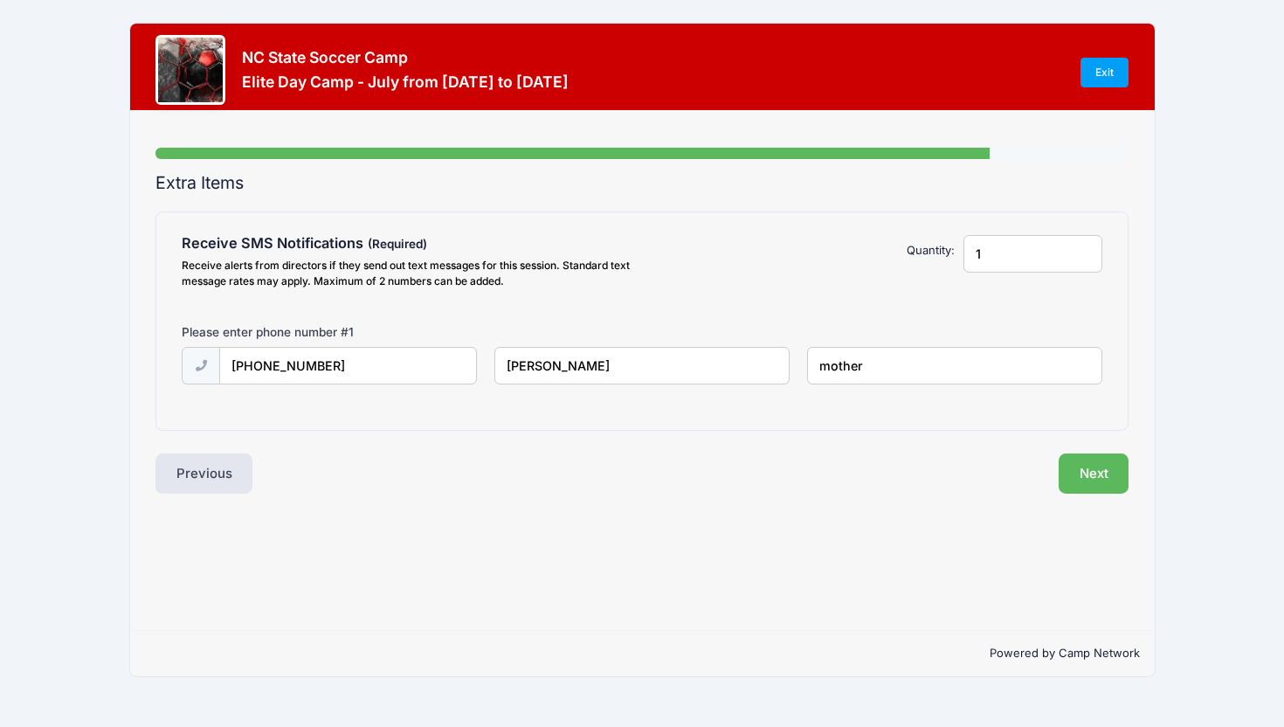
click at [566, 369] on input "Meghan" at bounding box center [642, 366] width 295 height 38
type input "Meghan Pyle"
click at [1094, 473] on button "Next" at bounding box center [1094, 474] width 71 height 40
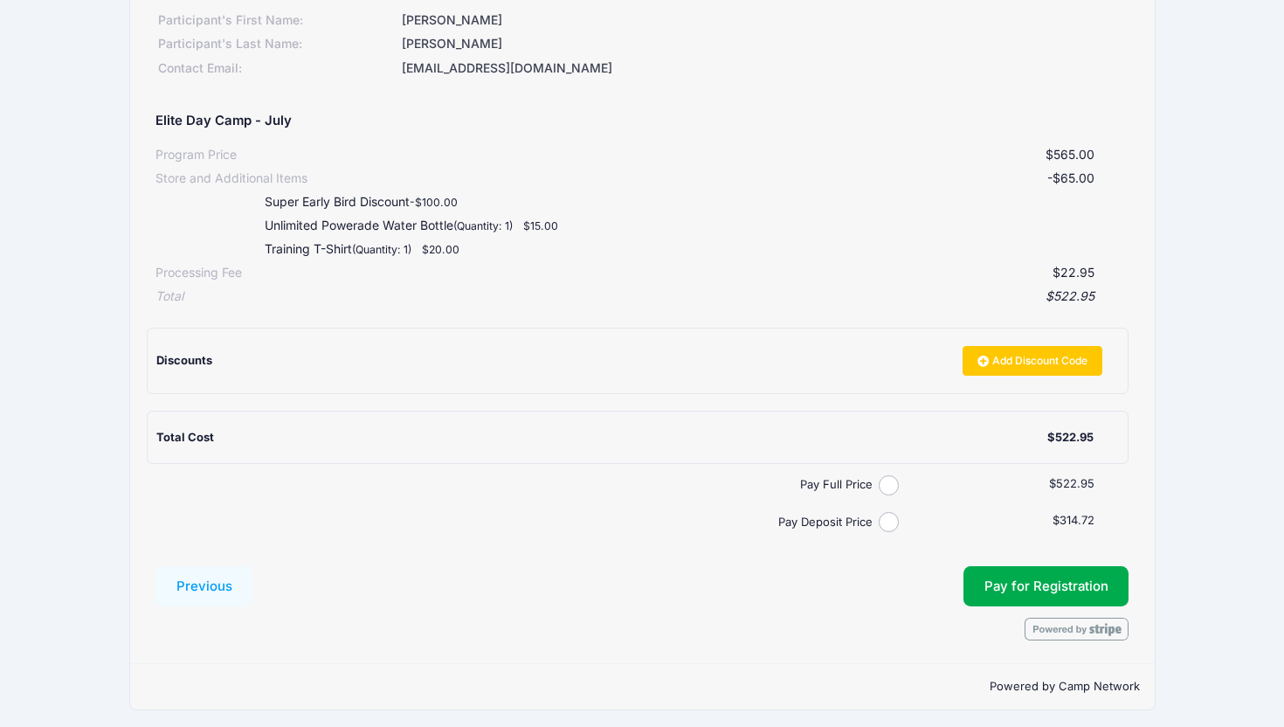
scroll to position [237, 0]
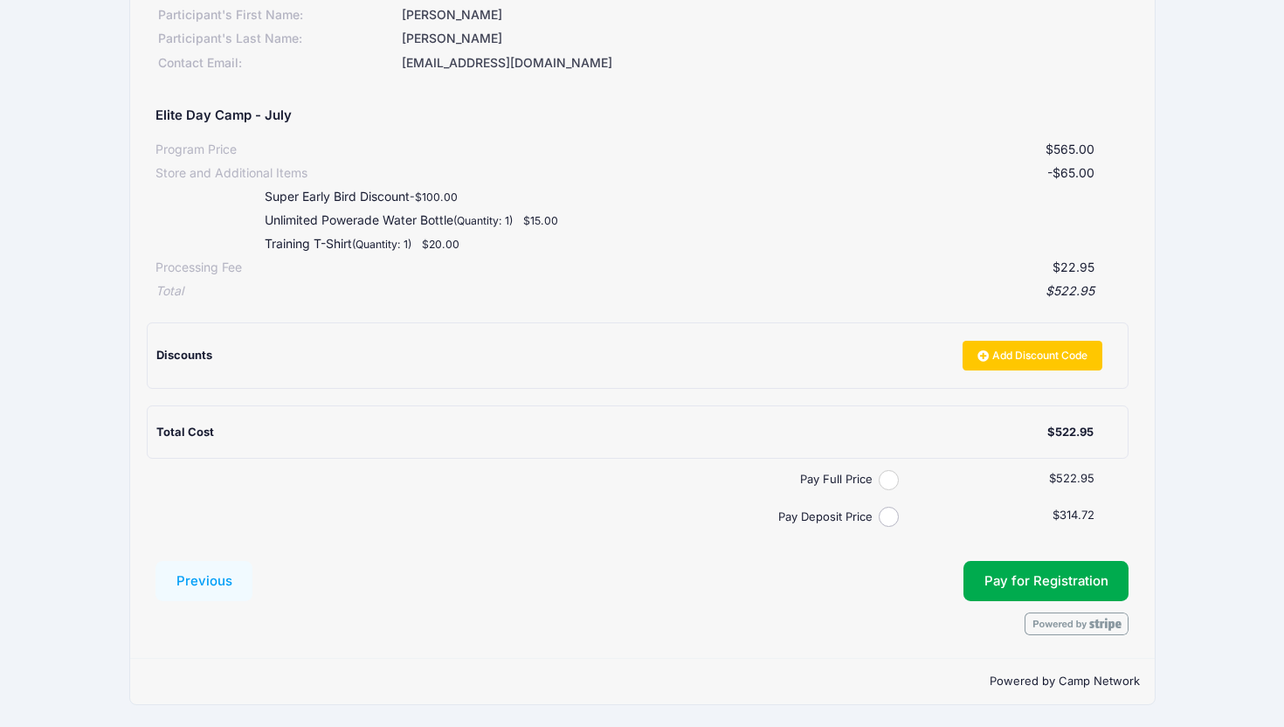
click at [890, 482] on input "Pay Full Price" at bounding box center [889, 480] width 20 height 20
radio input "true"
click at [1049, 588] on button "Pay for Registration" at bounding box center [1047, 581] width 166 height 40
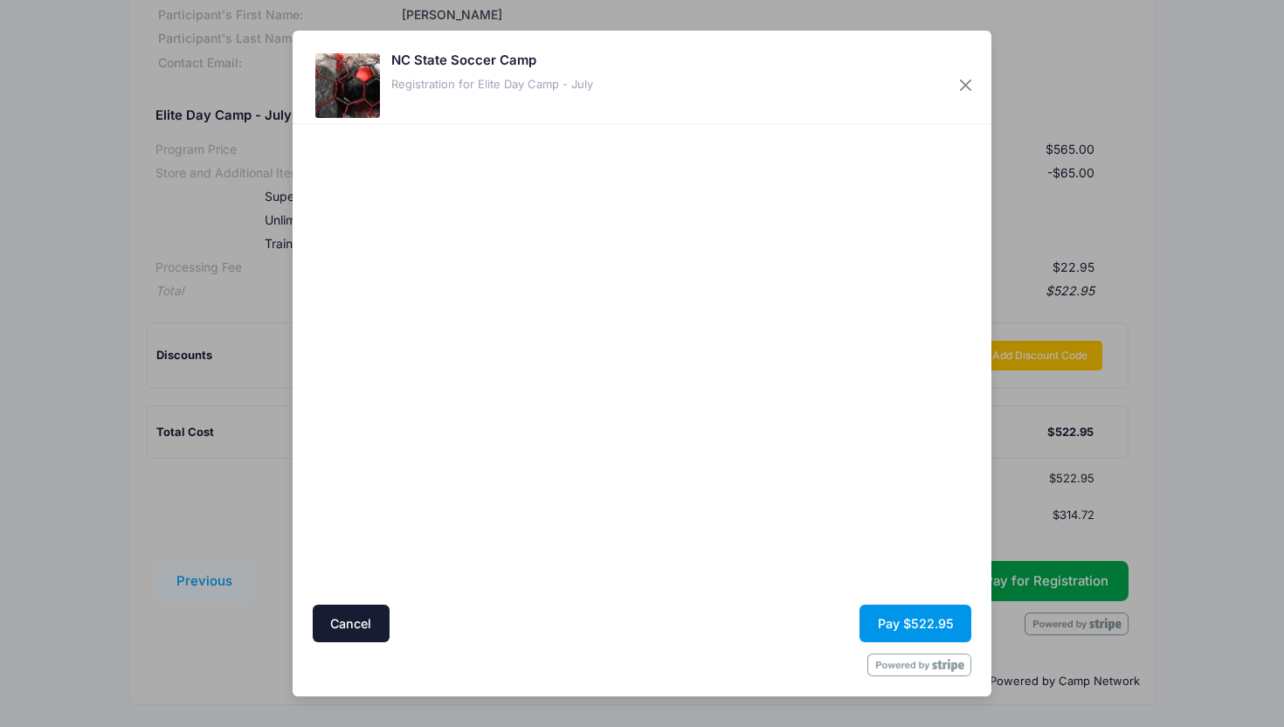
click at [905, 622] on button "Pay $522.95" at bounding box center [916, 624] width 112 height 38
